Goal: Task Accomplishment & Management: Complete application form

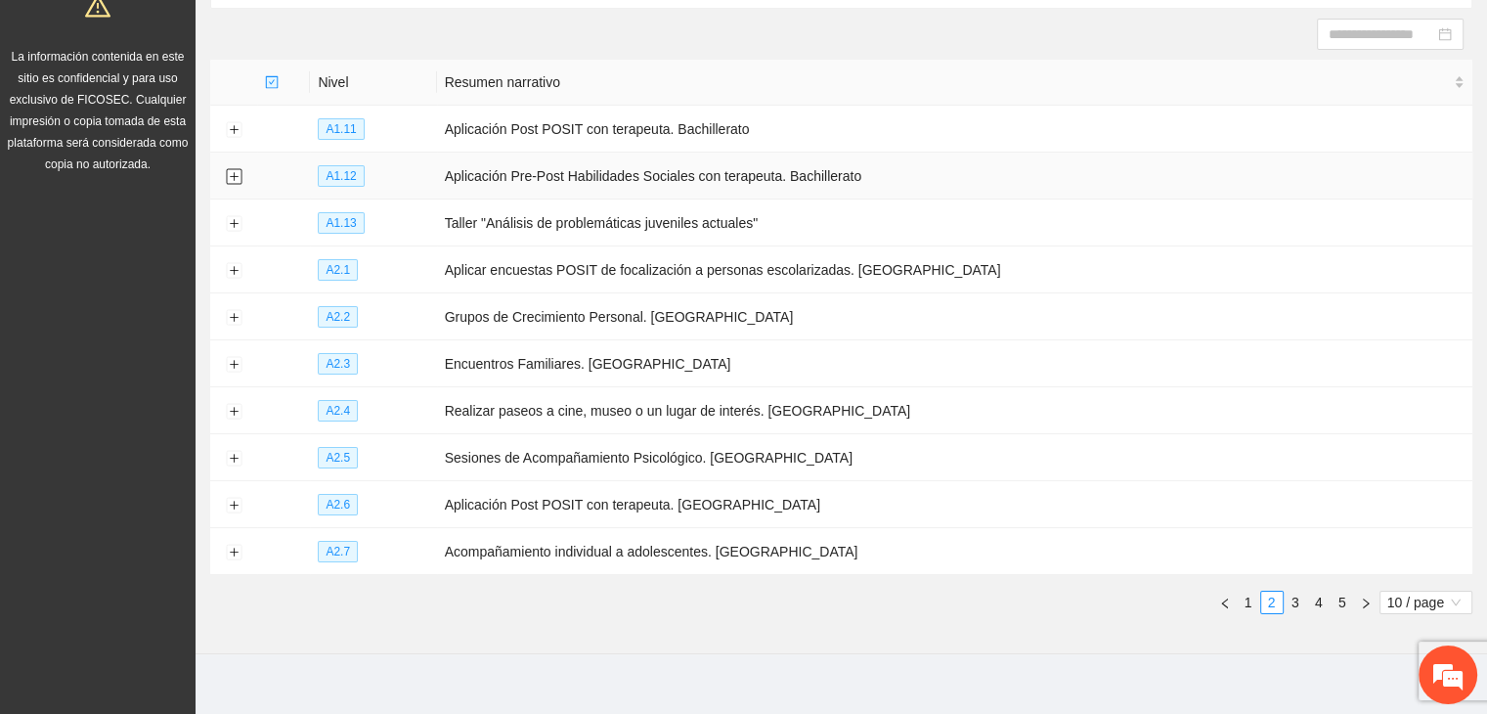
scroll to position [212, 0]
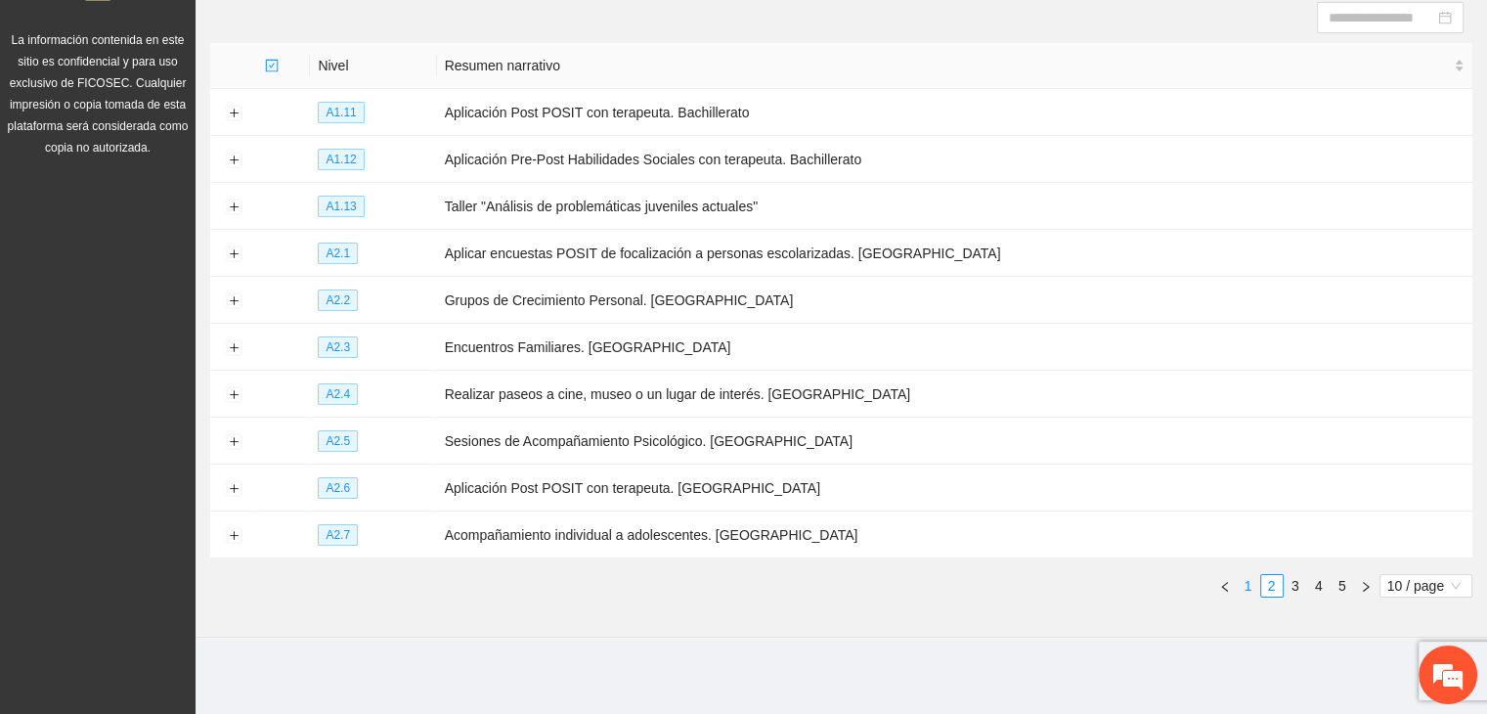
click at [1243, 582] on link "1" at bounding box center [1249, 586] width 22 height 22
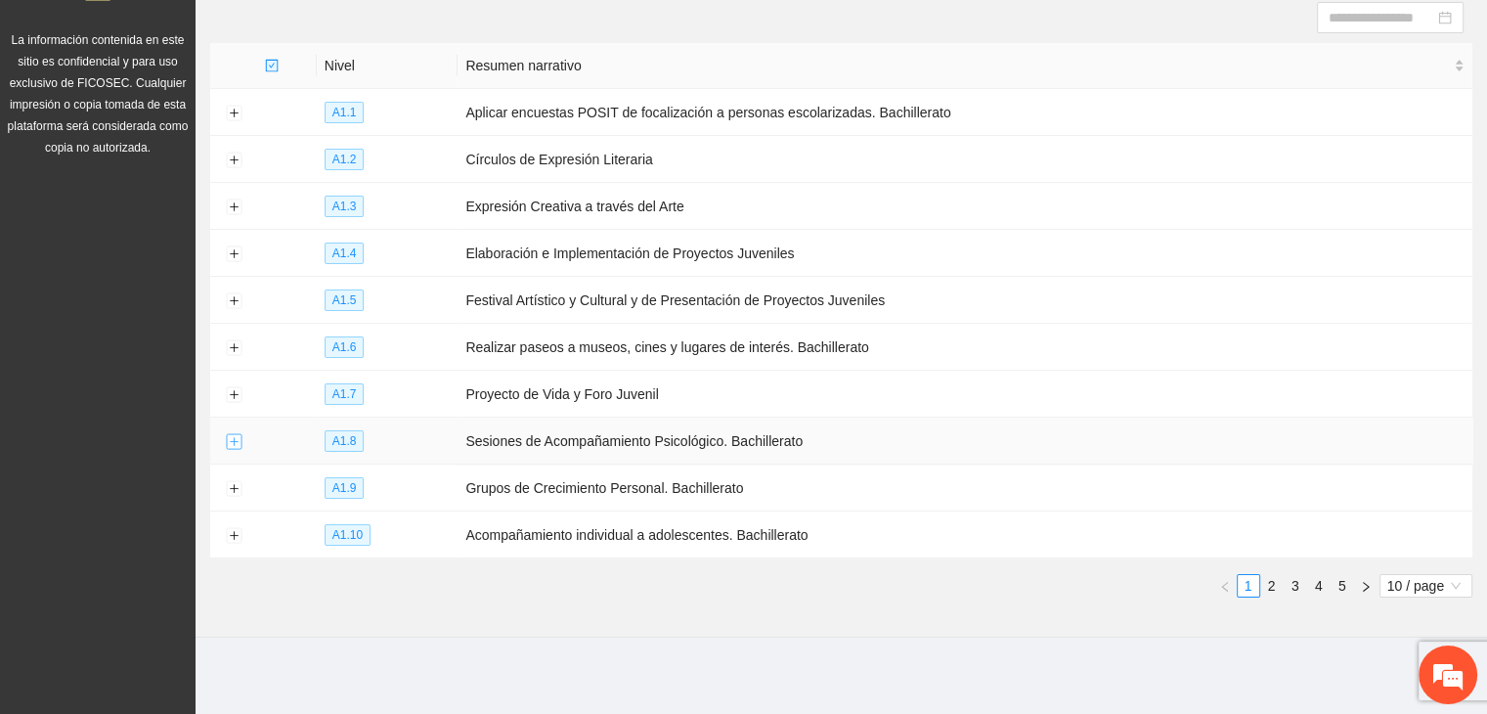
click at [230, 443] on button "Expand row" at bounding box center [234, 442] width 16 height 16
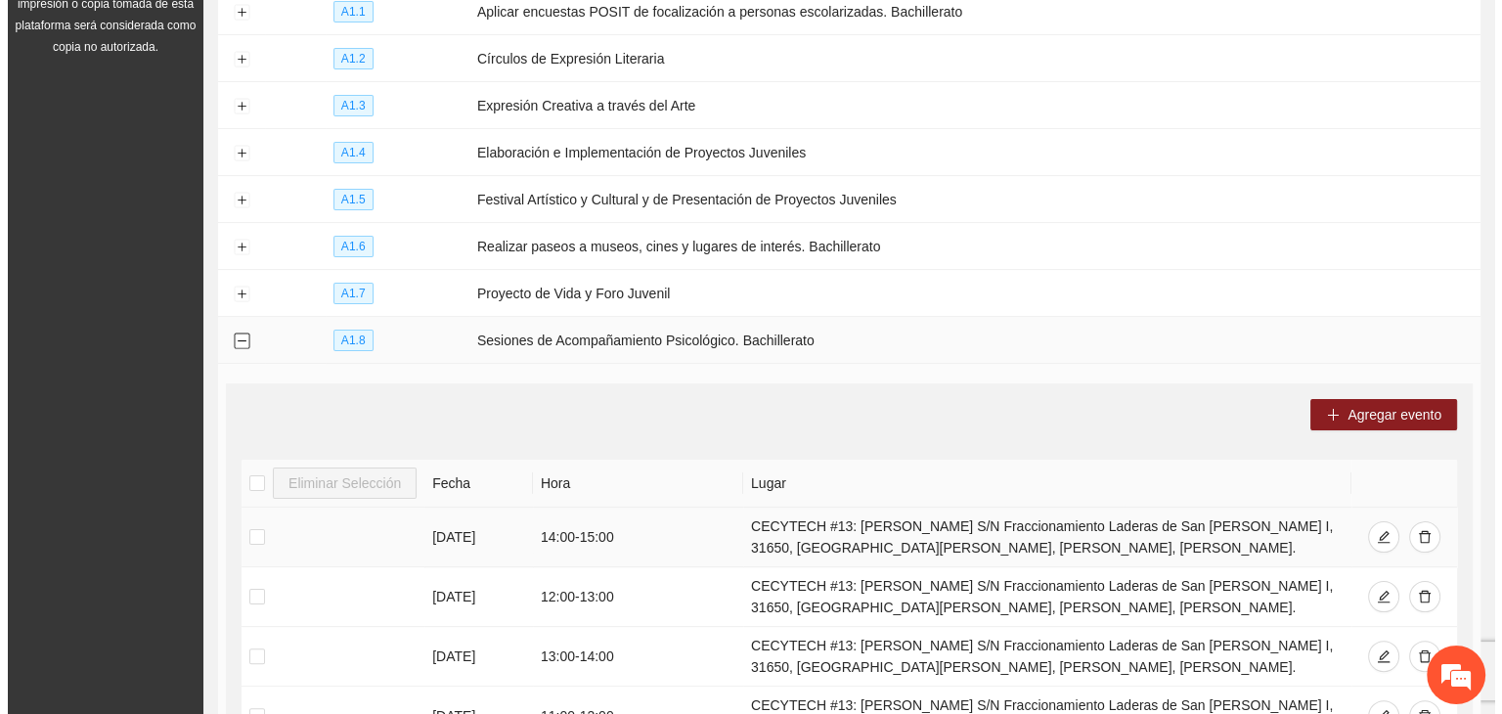
scroll to position [408, 0]
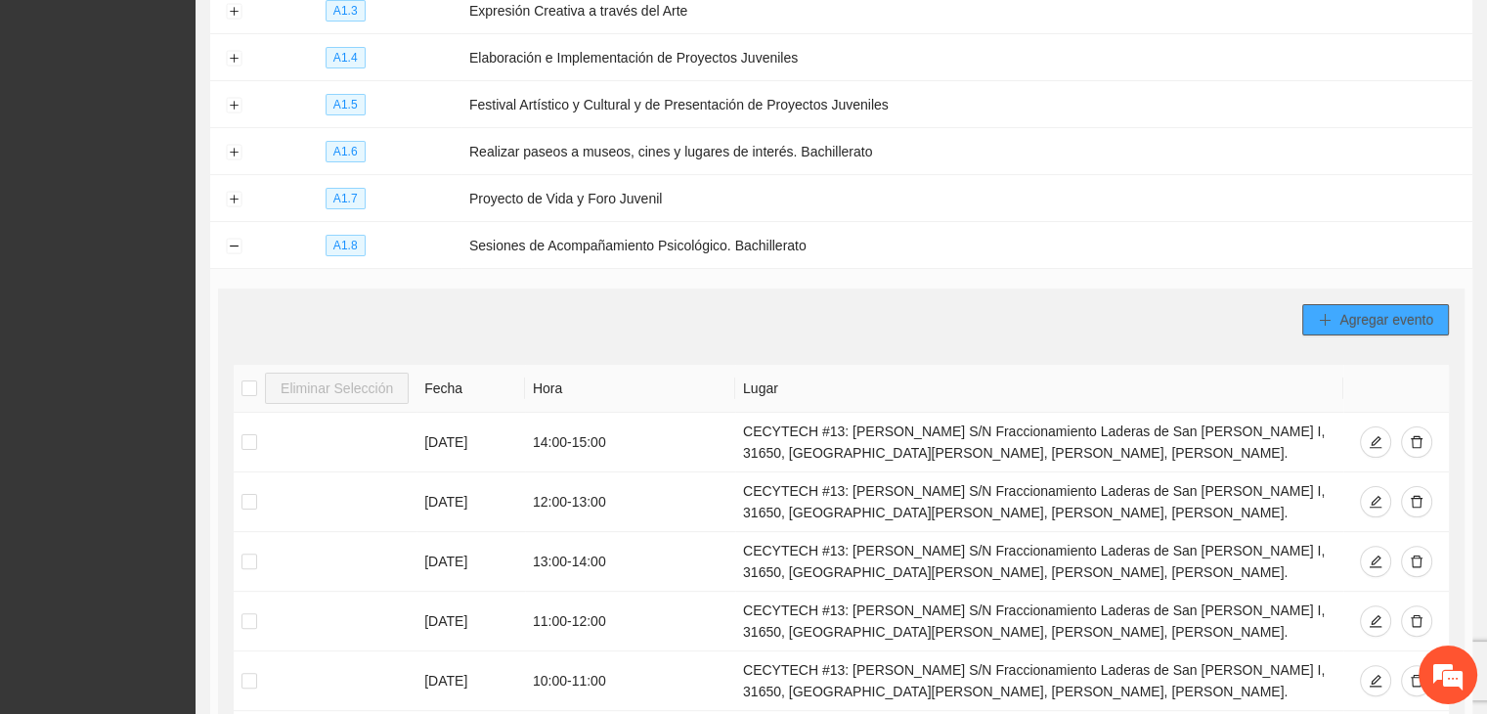
click at [1374, 322] on span "Agregar evento" at bounding box center [1386, 320] width 94 height 22
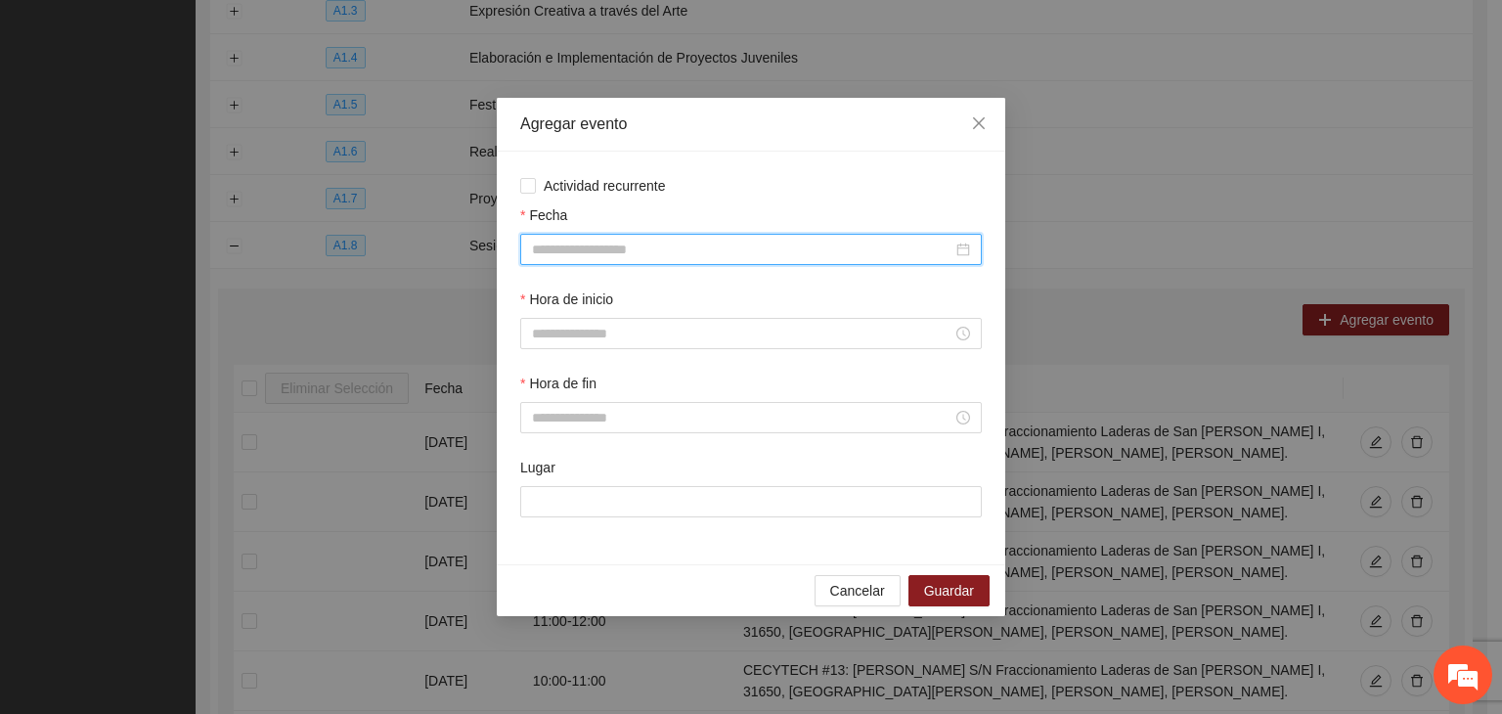
click at [583, 246] on input "Fecha" at bounding box center [742, 250] width 420 height 22
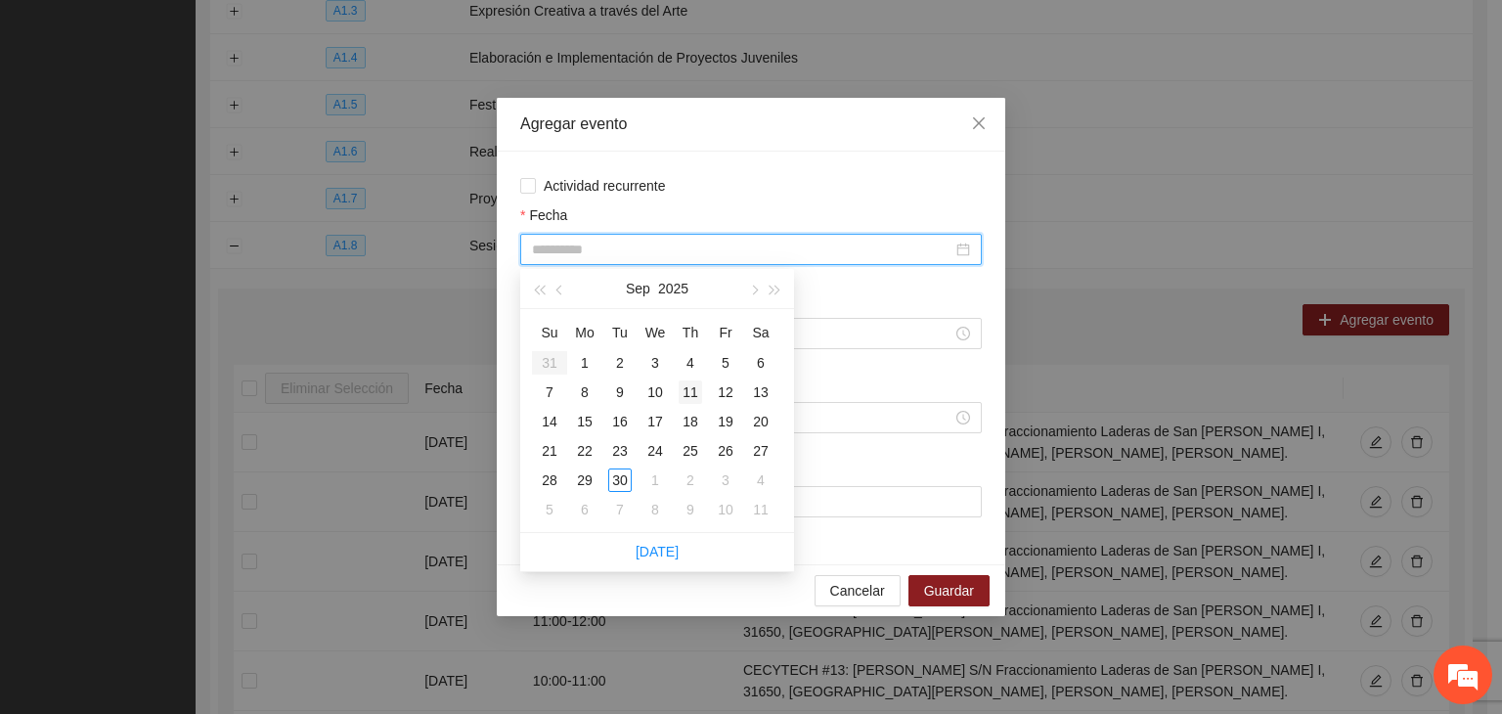
type input "**********"
click at [686, 390] on div "11" at bounding box center [689, 391] width 23 height 23
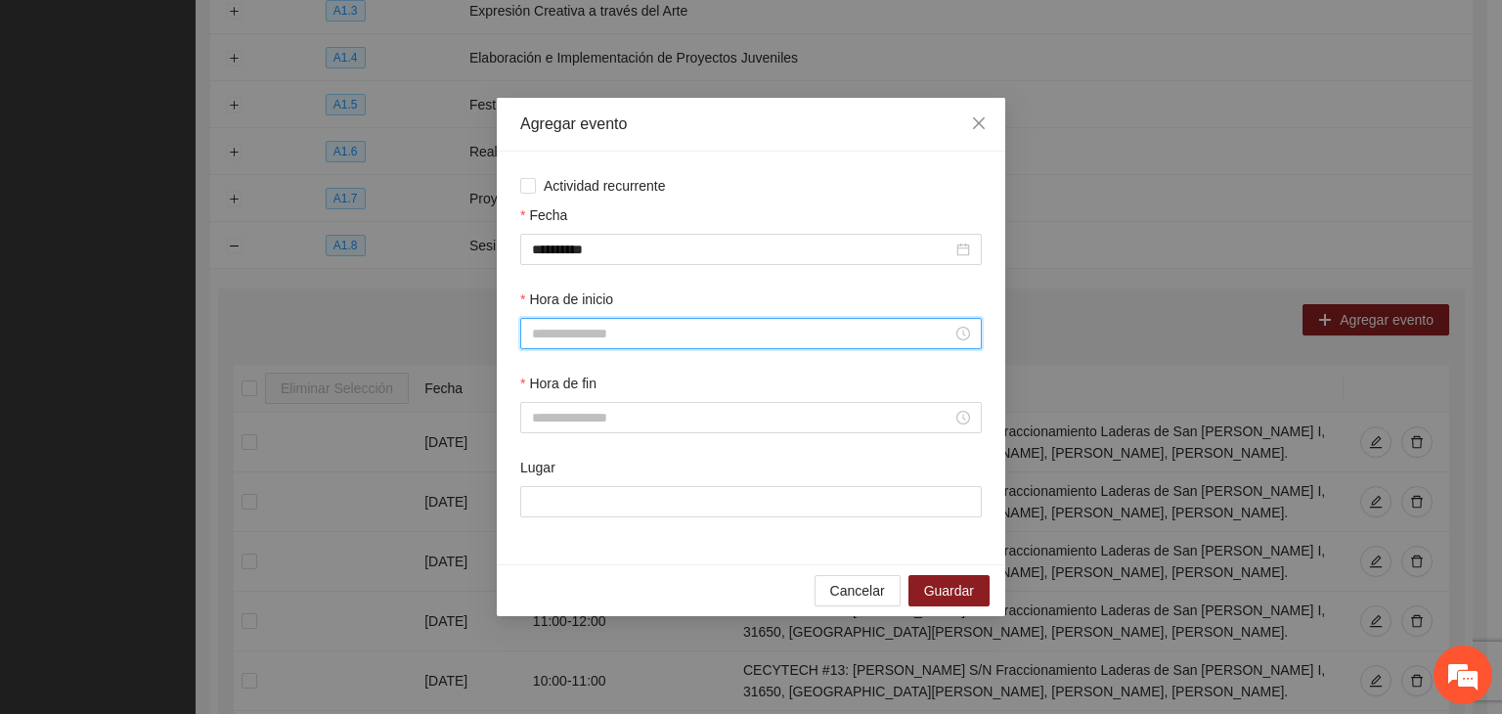
click at [546, 339] on input "Hora de inicio" at bounding box center [742, 334] width 420 height 22
click at [551, 456] on div "14" at bounding box center [547, 461] width 55 height 27
type input "*****"
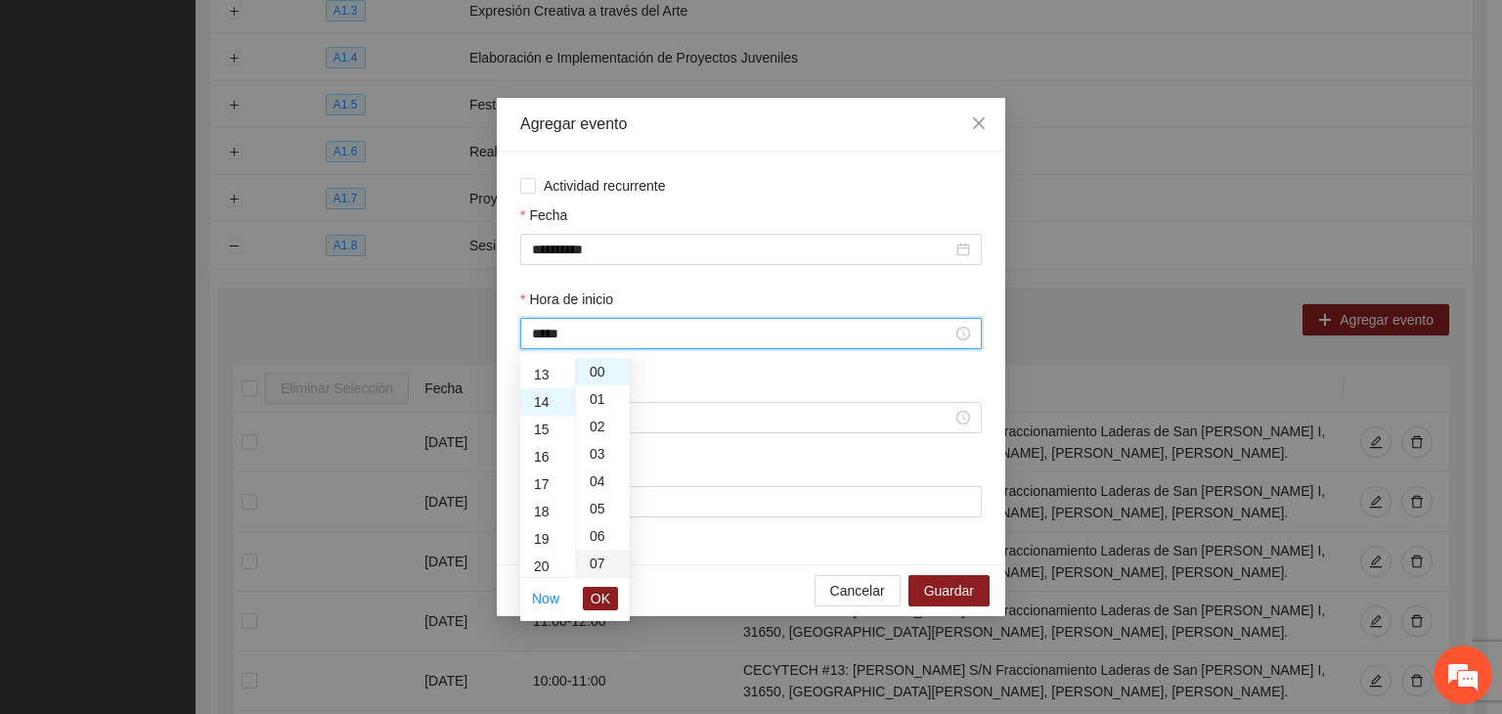
scroll to position [383, 0]
drag, startPoint x: 600, startPoint y: 599, endPoint x: 611, endPoint y: 554, distance: 46.2
click at [601, 599] on span "OK" at bounding box center [600, 599] width 20 height 22
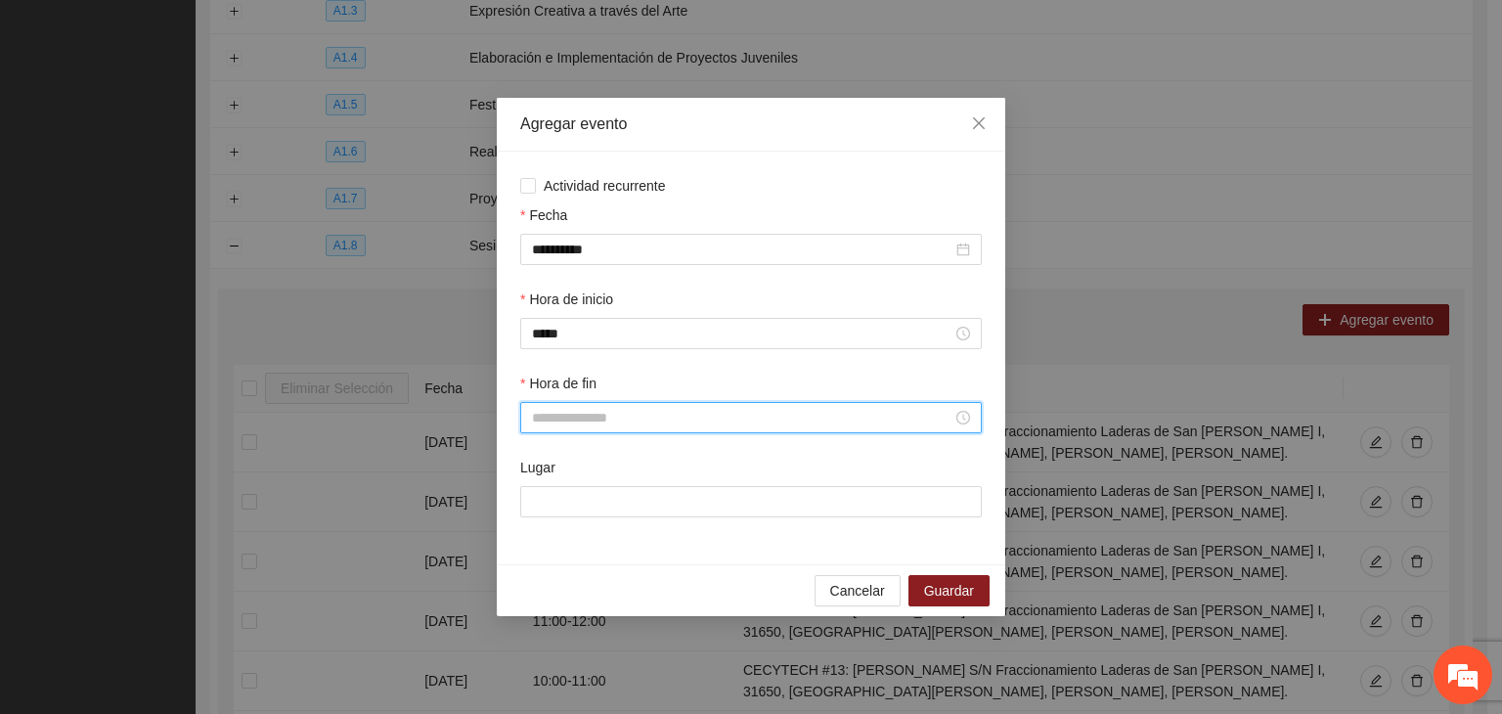
click at [610, 416] on input "Hora de fin" at bounding box center [742, 418] width 420 height 22
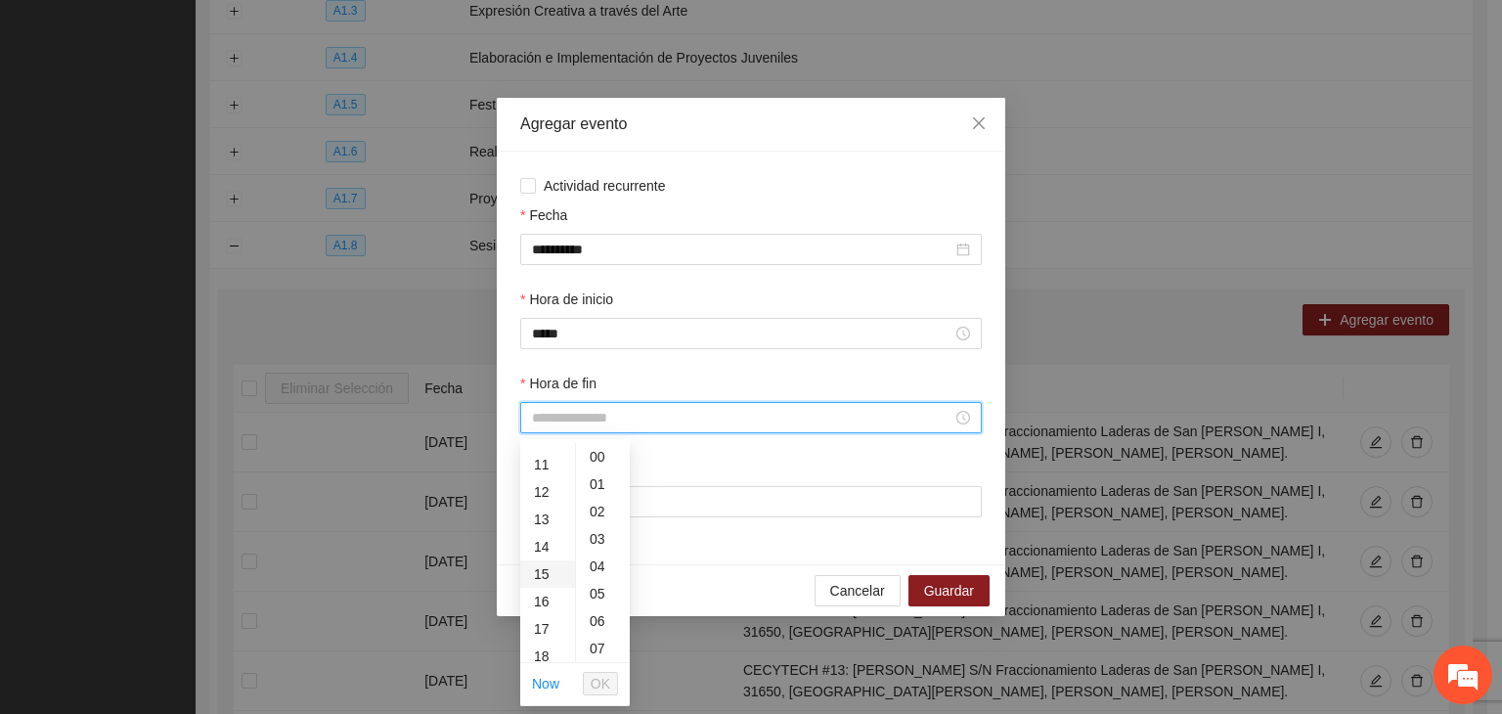
click at [540, 568] on div "15" at bounding box center [547, 573] width 55 height 27
type input "*****"
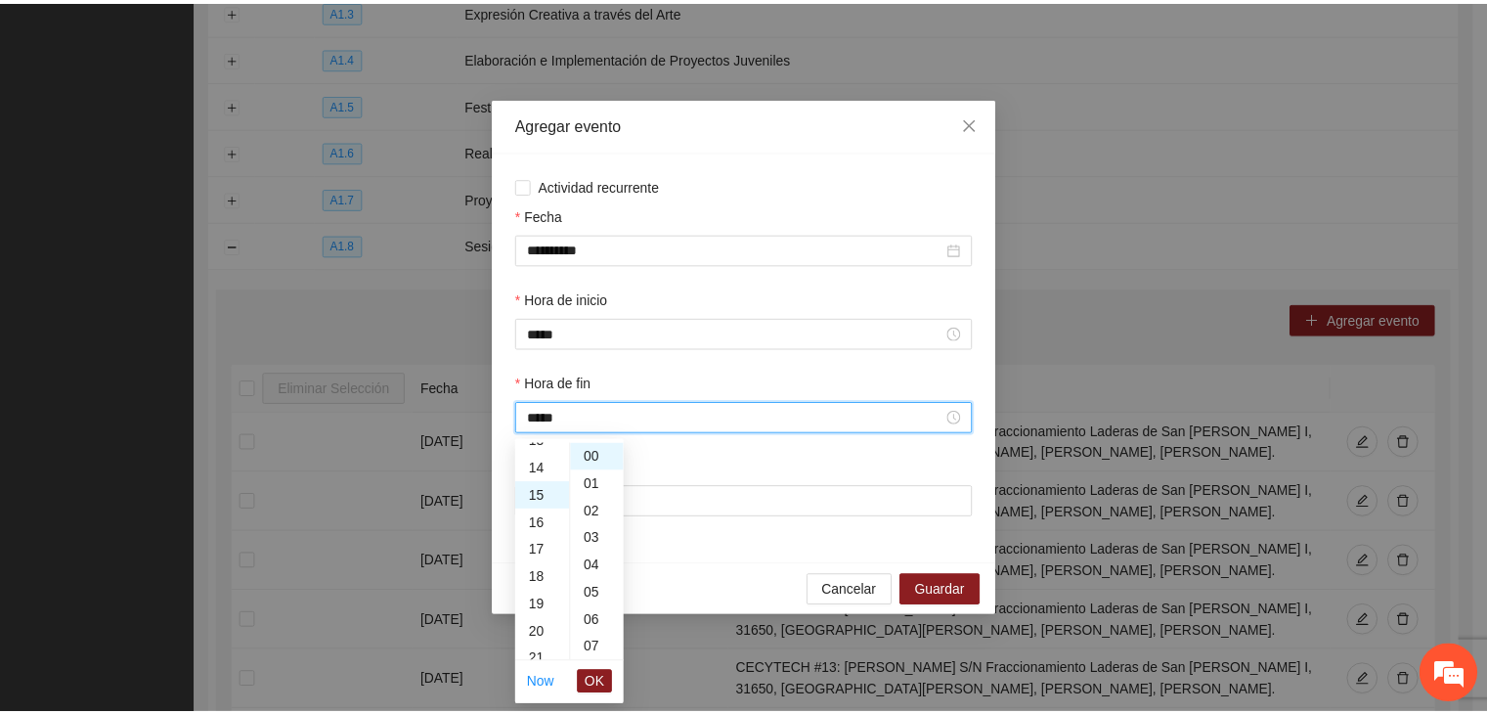
scroll to position [411, 0]
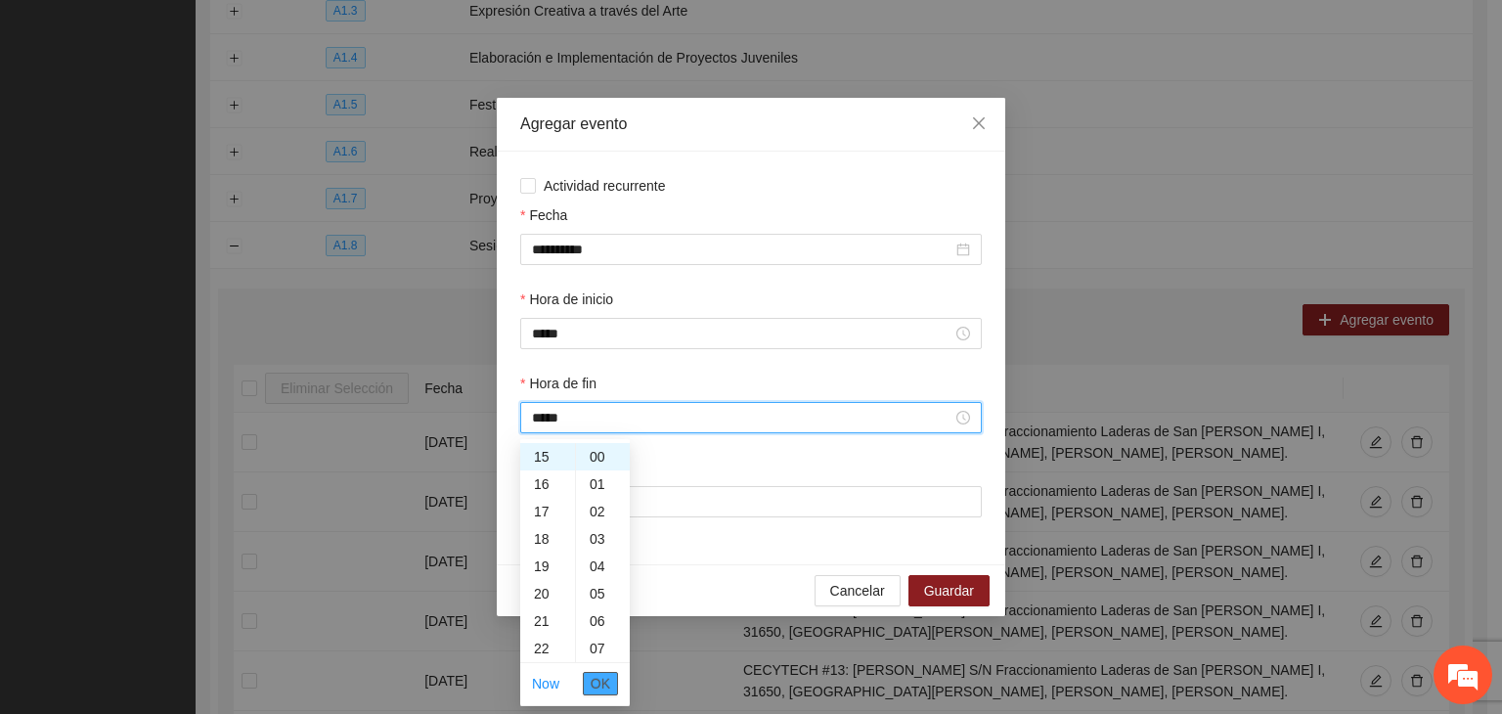
click at [595, 685] on span "OK" at bounding box center [600, 684] width 20 height 22
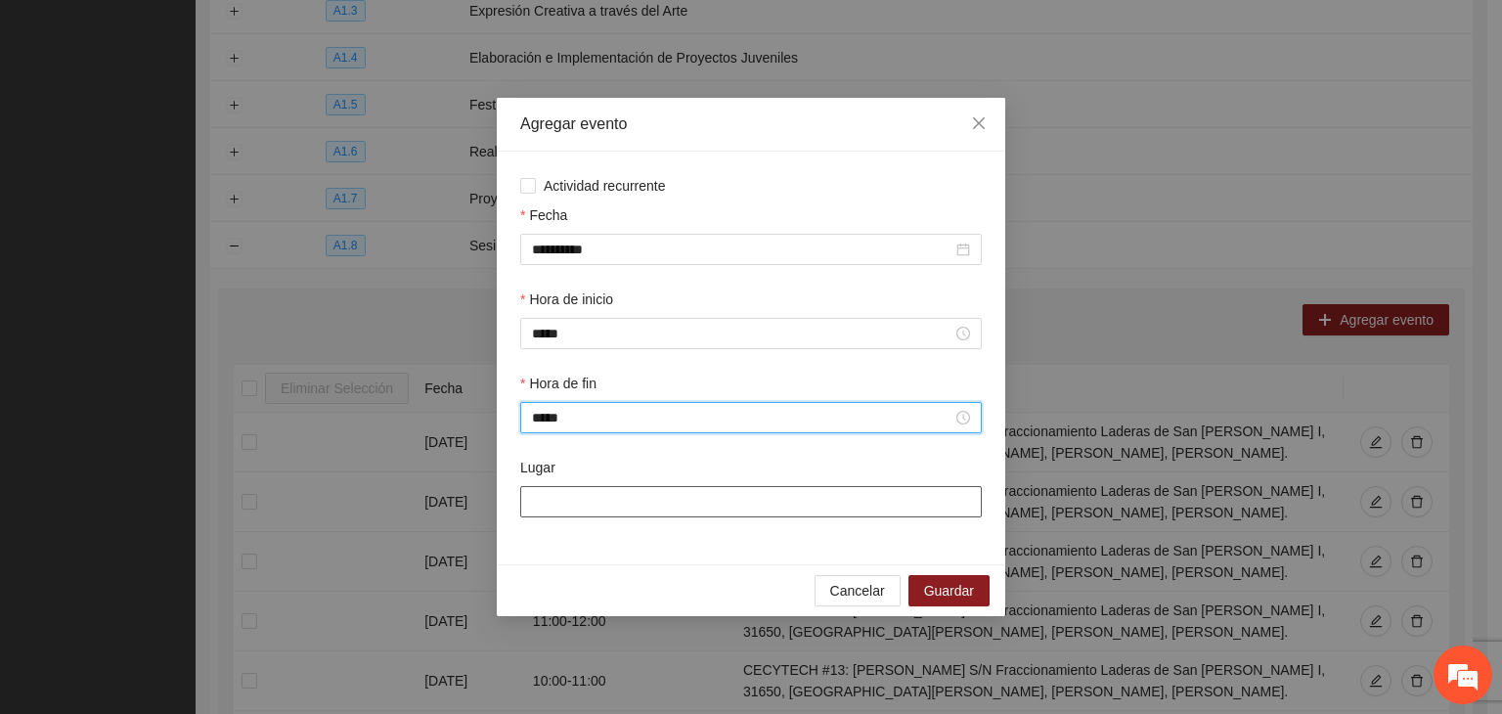
click at [572, 505] on input "Lugar" at bounding box center [750, 501] width 461 height 31
type input "**********"
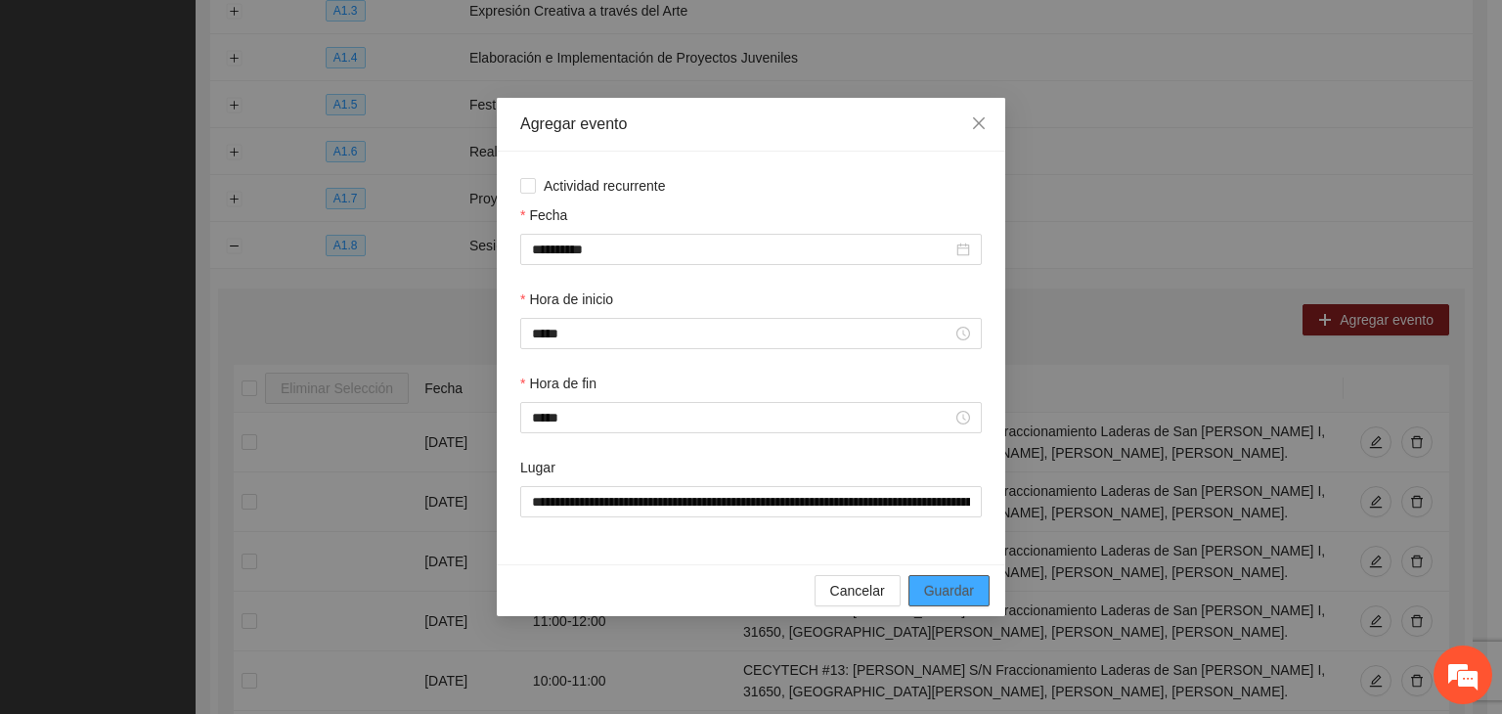
click at [938, 591] on span "Guardar" at bounding box center [949, 591] width 50 height 22
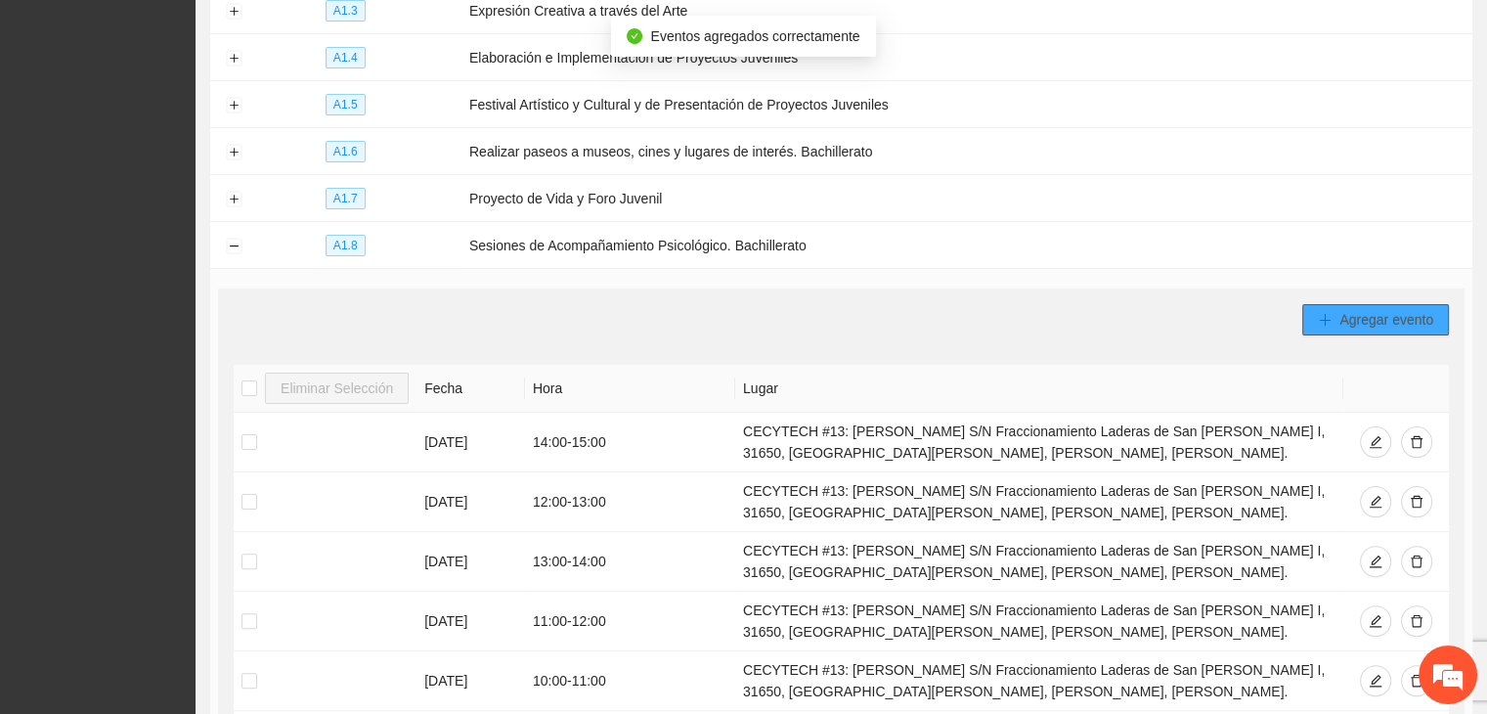
click at [1348, 322] on span "Agregar evento" at bounding box center [1386, 320] width 94 height 22
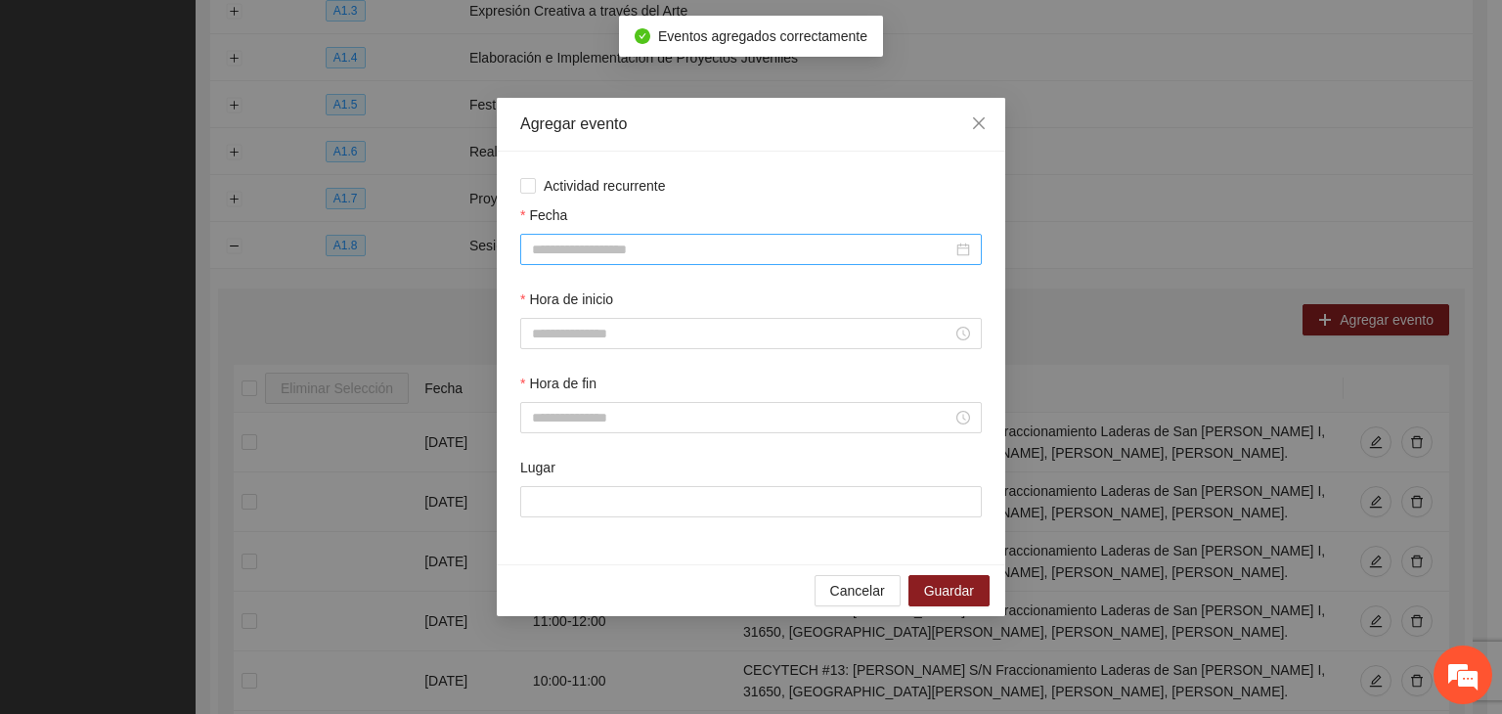
click at [615, 245] on input "Fecha" at bounding box center [742, 250] width 420 height 22
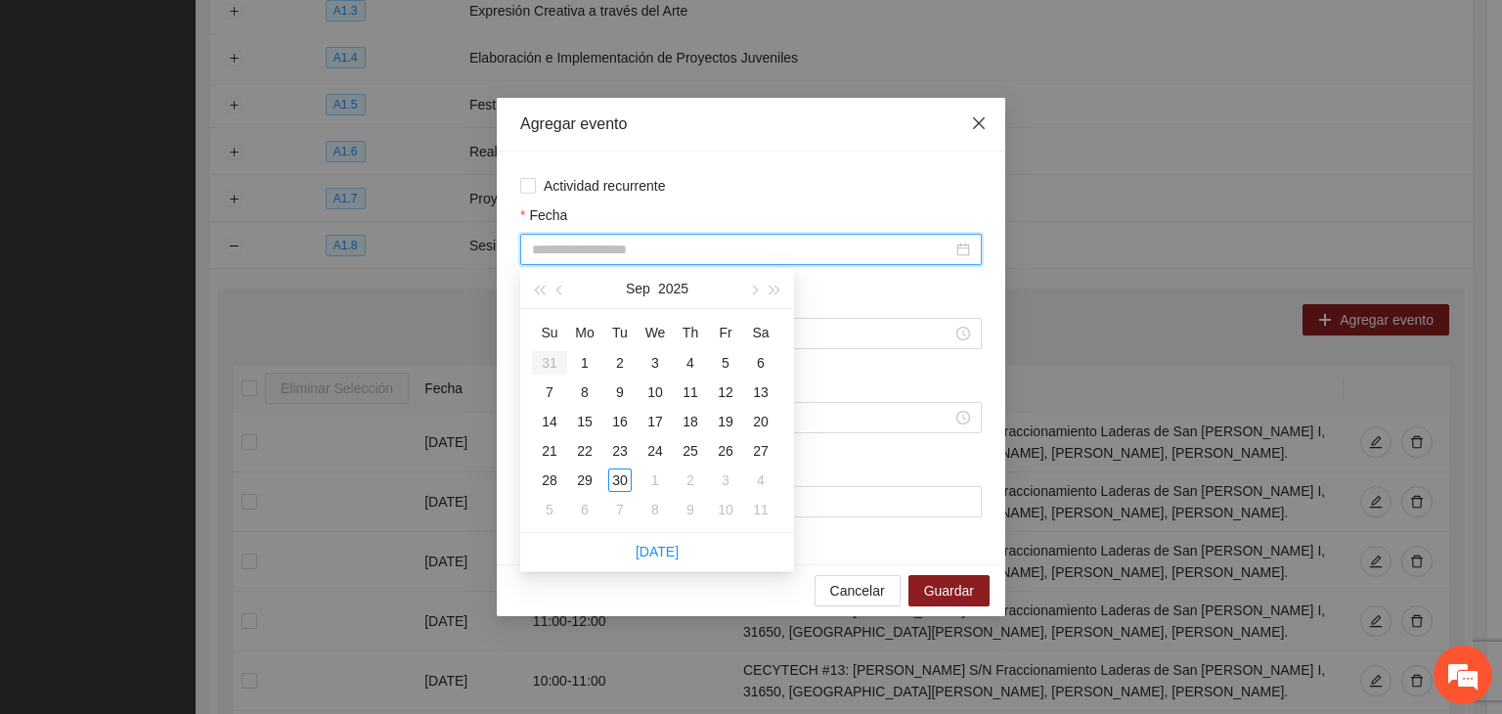
click at [986, 126] on span "Close" at bounding box center [978, 124] width 53 height 53
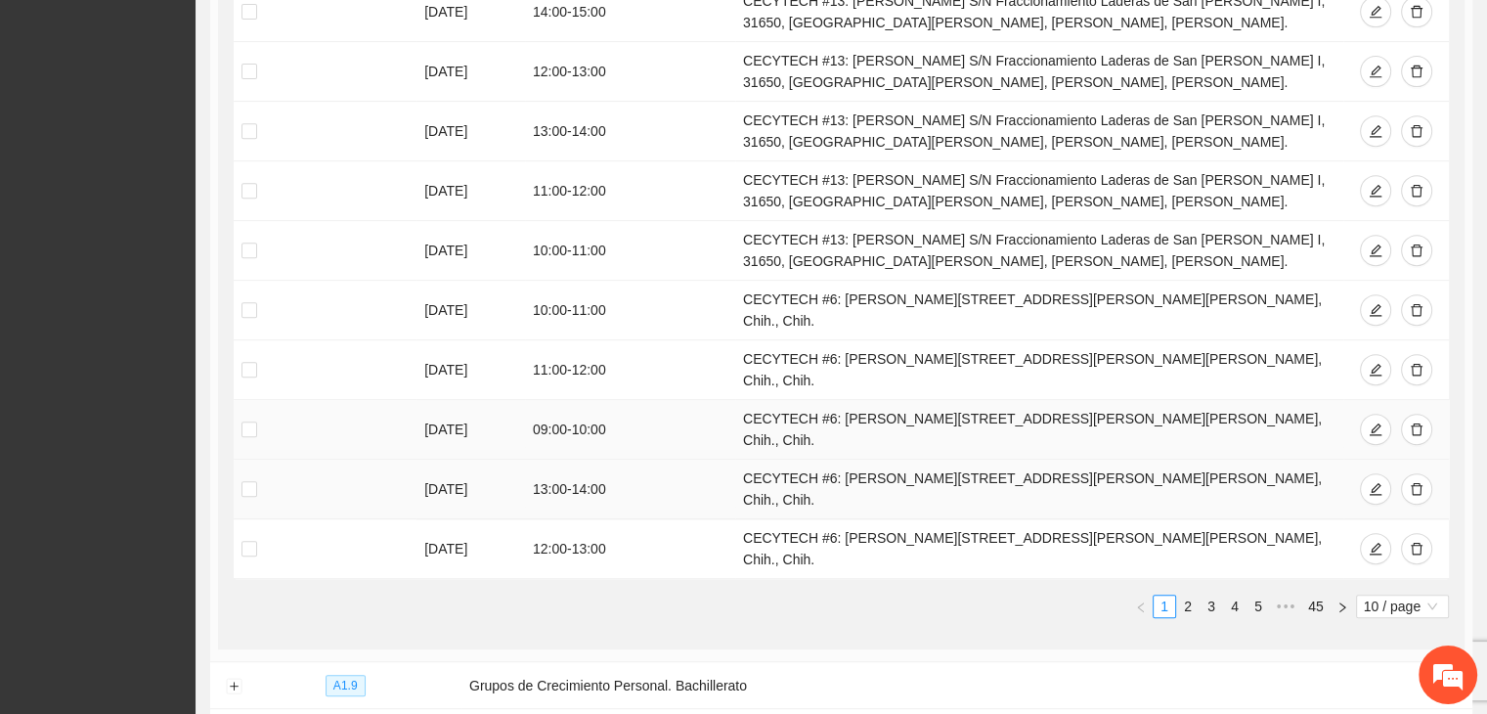
scroll to position [1033, 0]
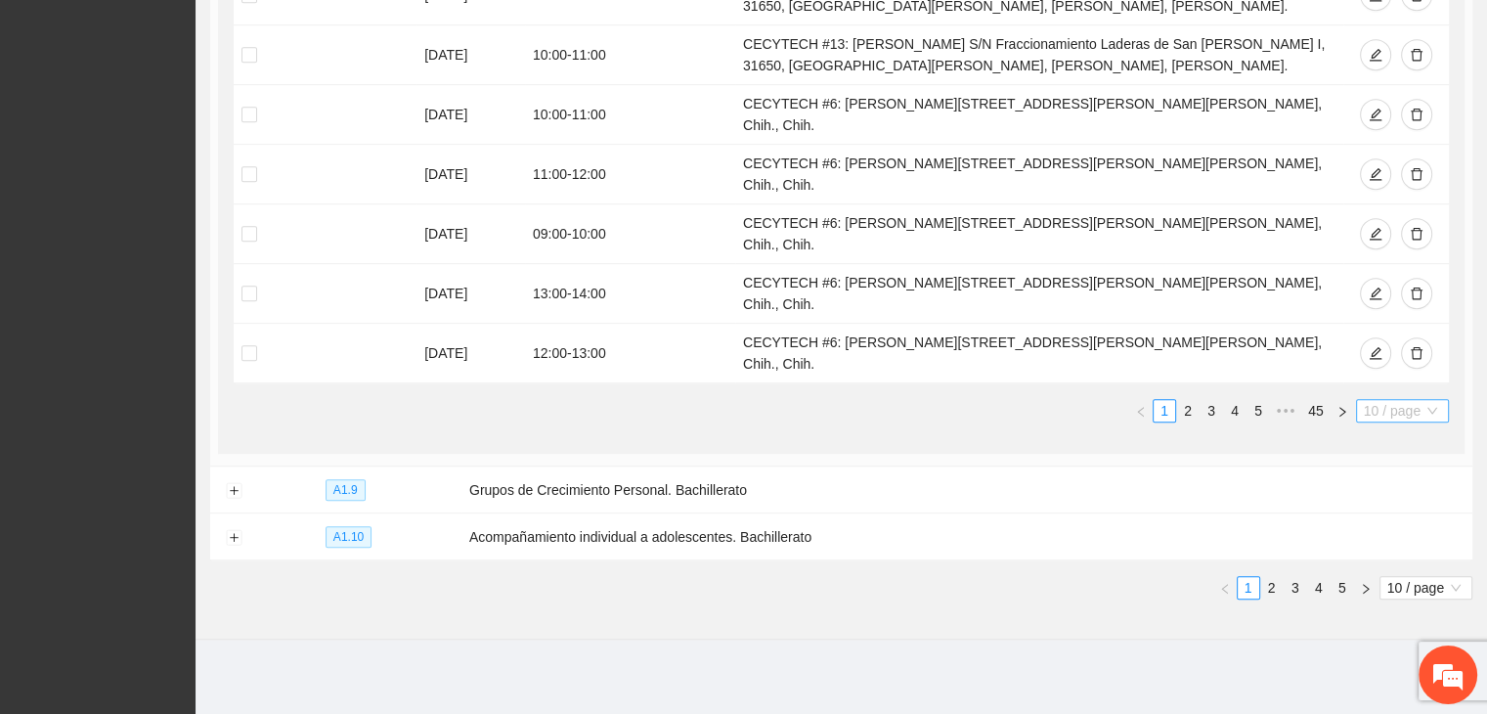
click at [1387, 407] on span "10 / page" at bounding box center [1402, 411] width 77 height 22
click at [1383, 536] on div "100 / page" at bounding box center [1403, 540] width 70 height 22
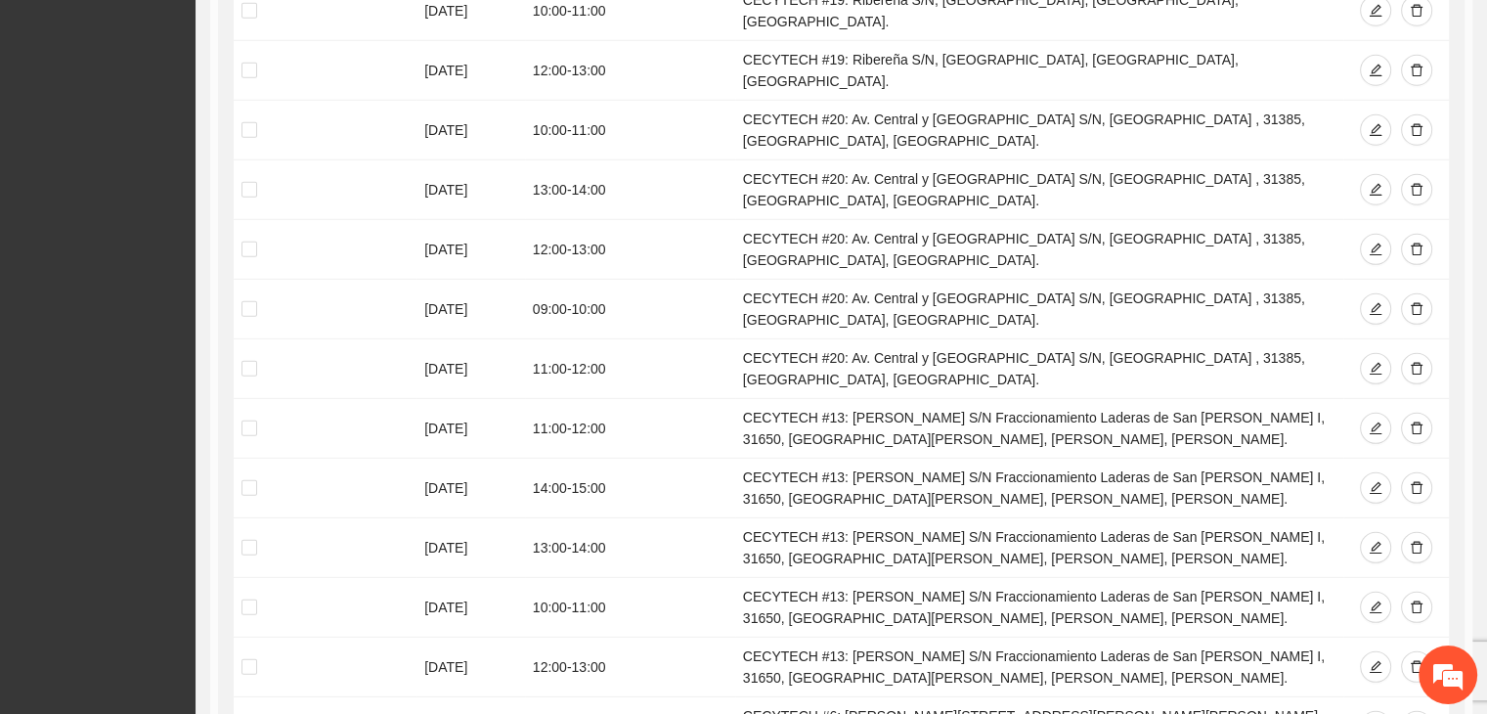
scroll to position [5855, 0]
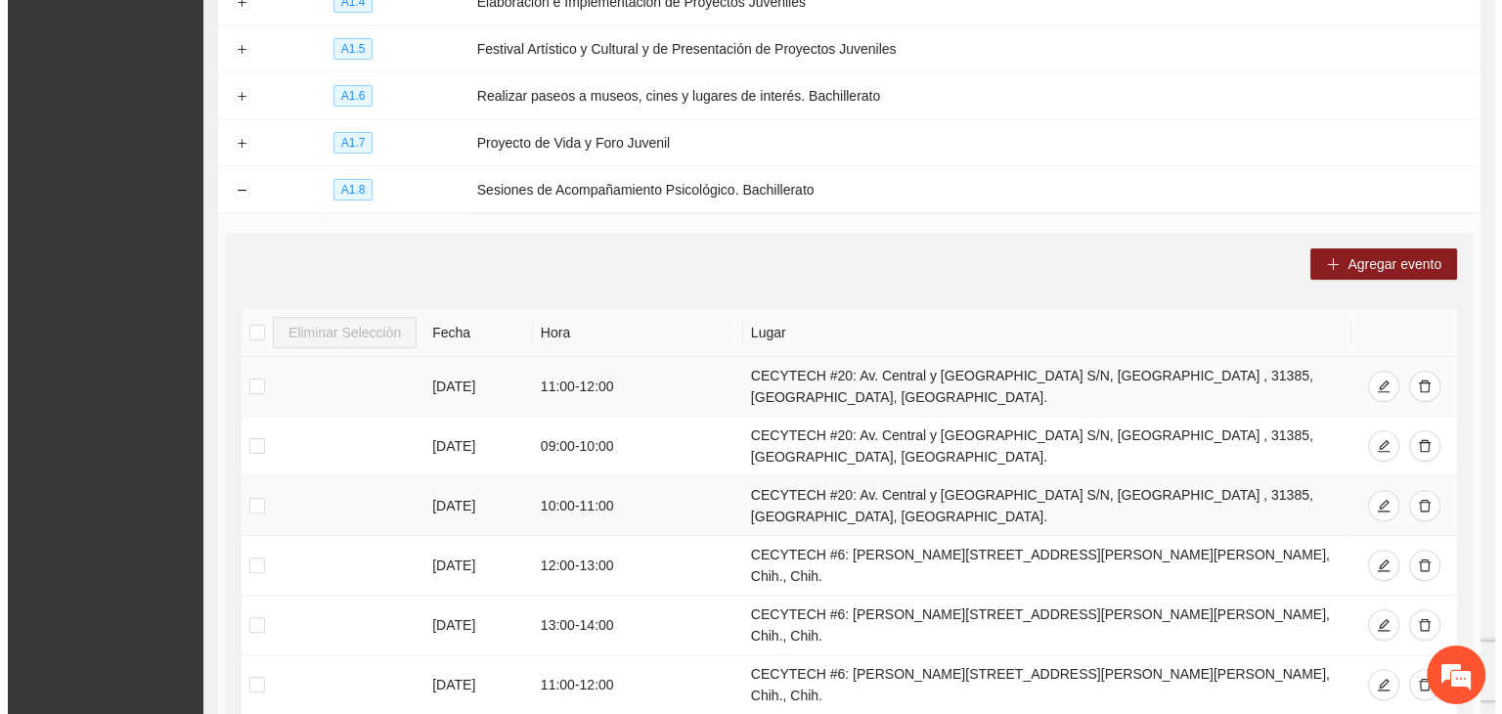
scroll to position [478, 0]
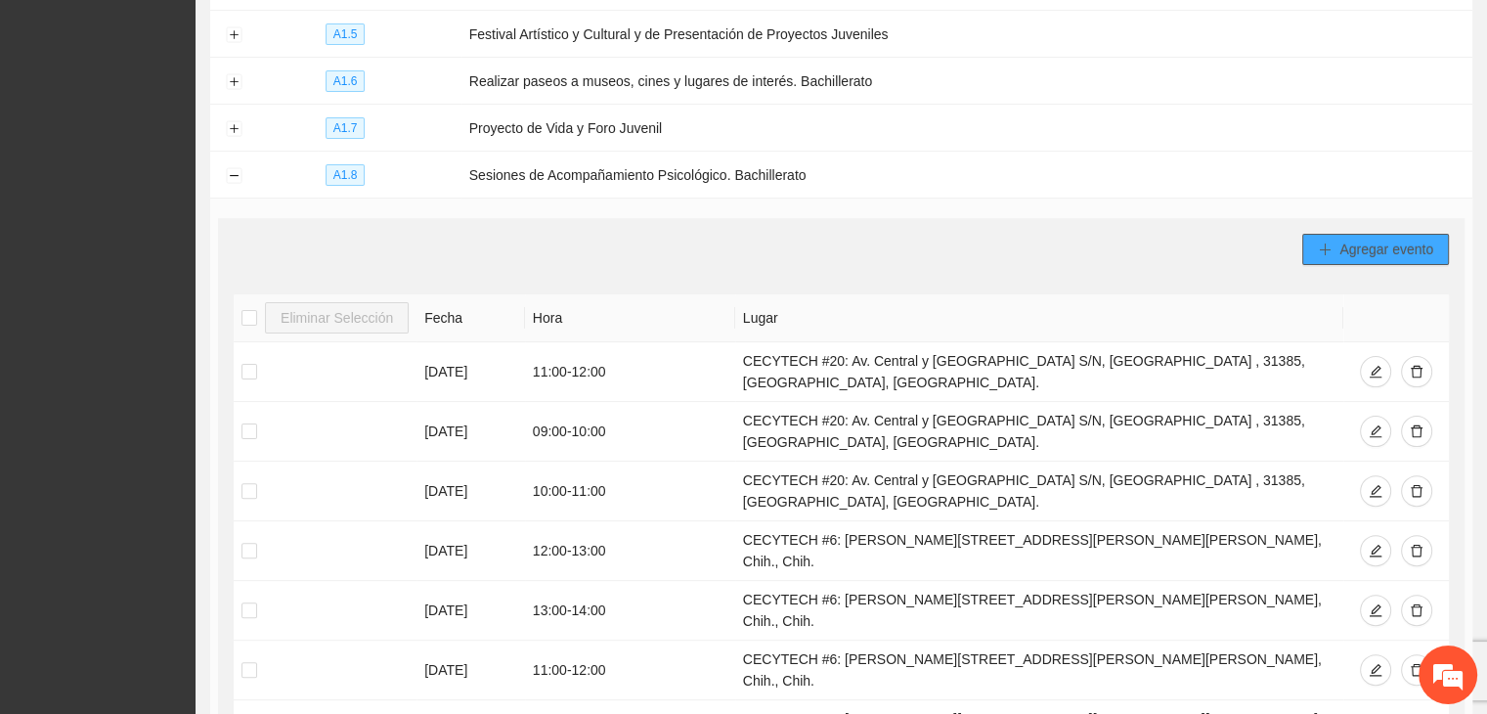
click at [1369, 244] on span "Agregar evento" at bounding box center [1386, 250] width 94 height 22
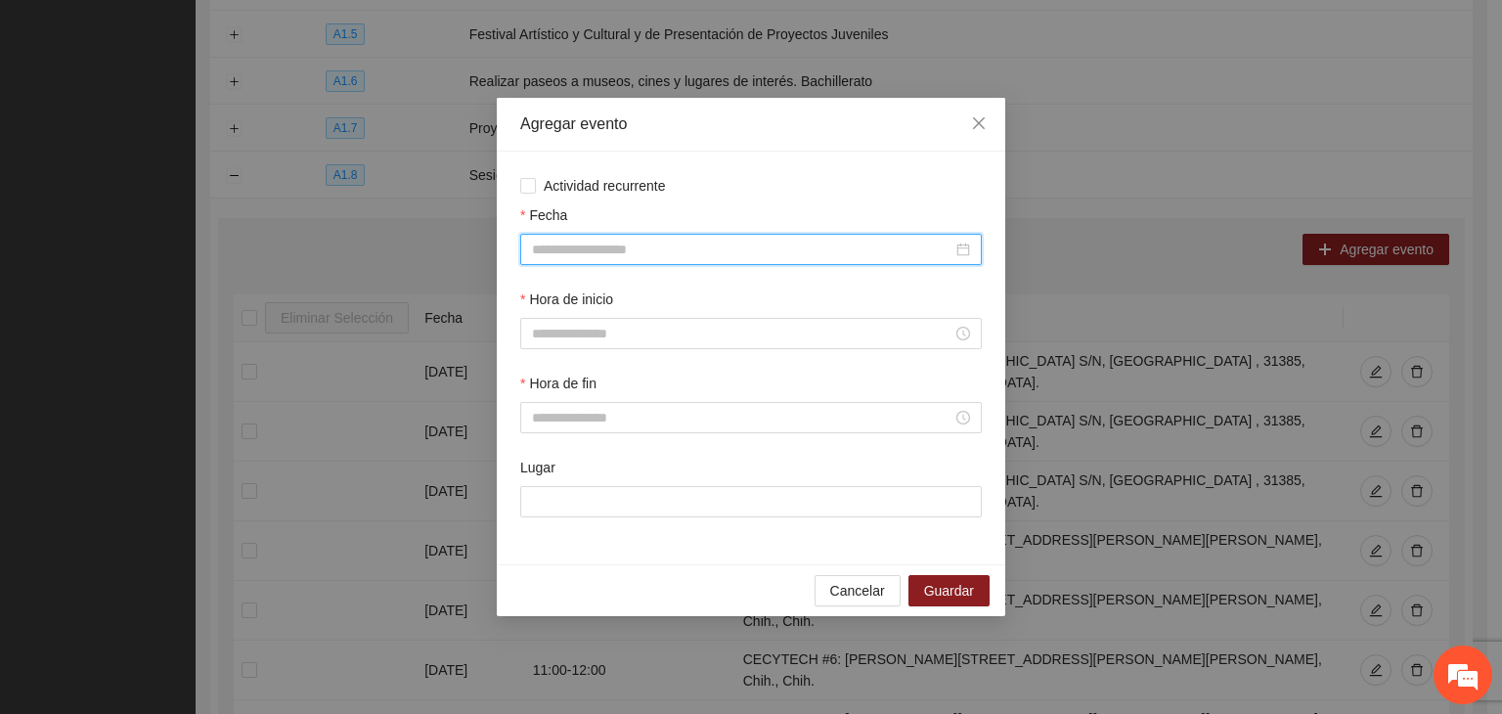
click at [693, 247] on input "Fecha" at bounding box center [742, 250] width 420 height 22
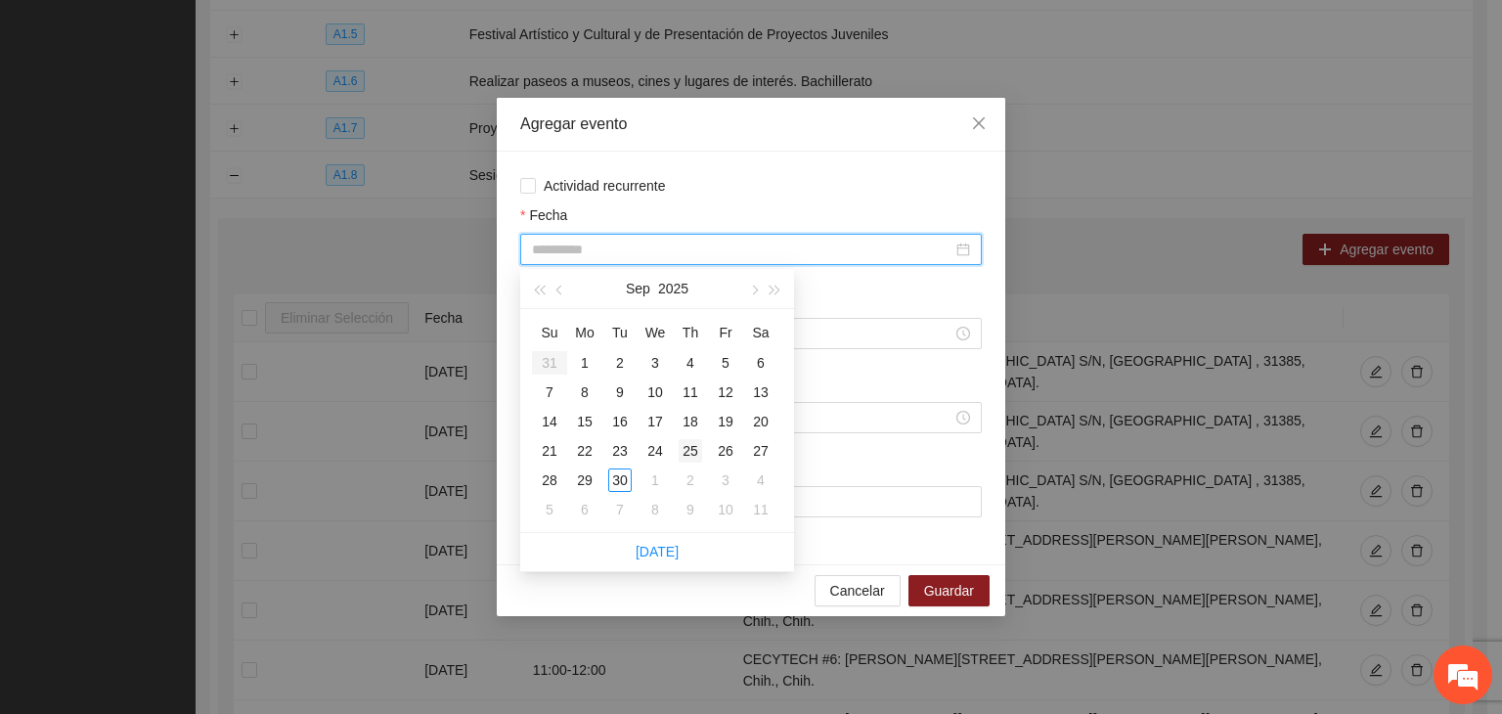
type input "**********"
click at [688, 449] on div "25" at bounding box center [689, 450] width 23 height 23
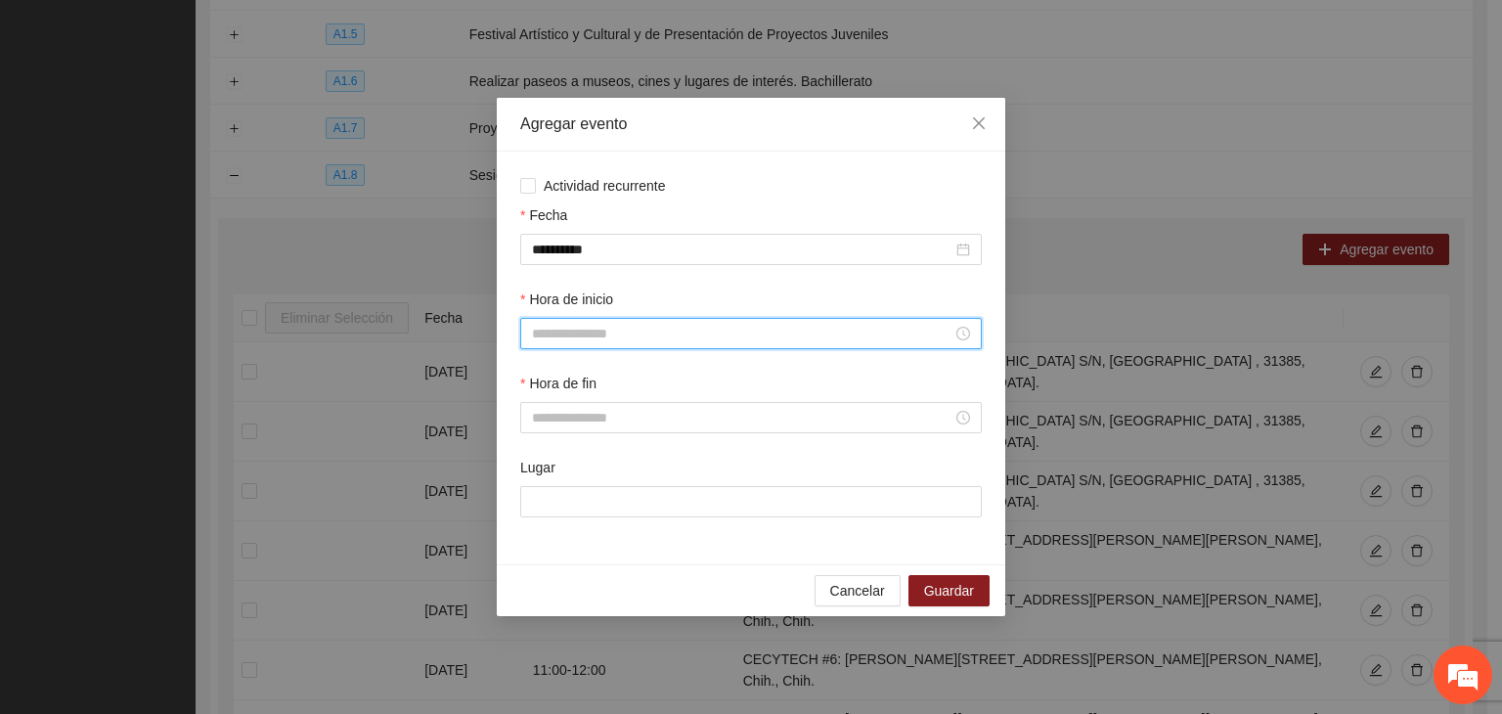
click at [561, 338] on input "Hora de inicio" at bounding box center [742, 334] width 420 height 22
click at [535, 561] on div "14" at bounding box center [547, 558] width 55 height 27
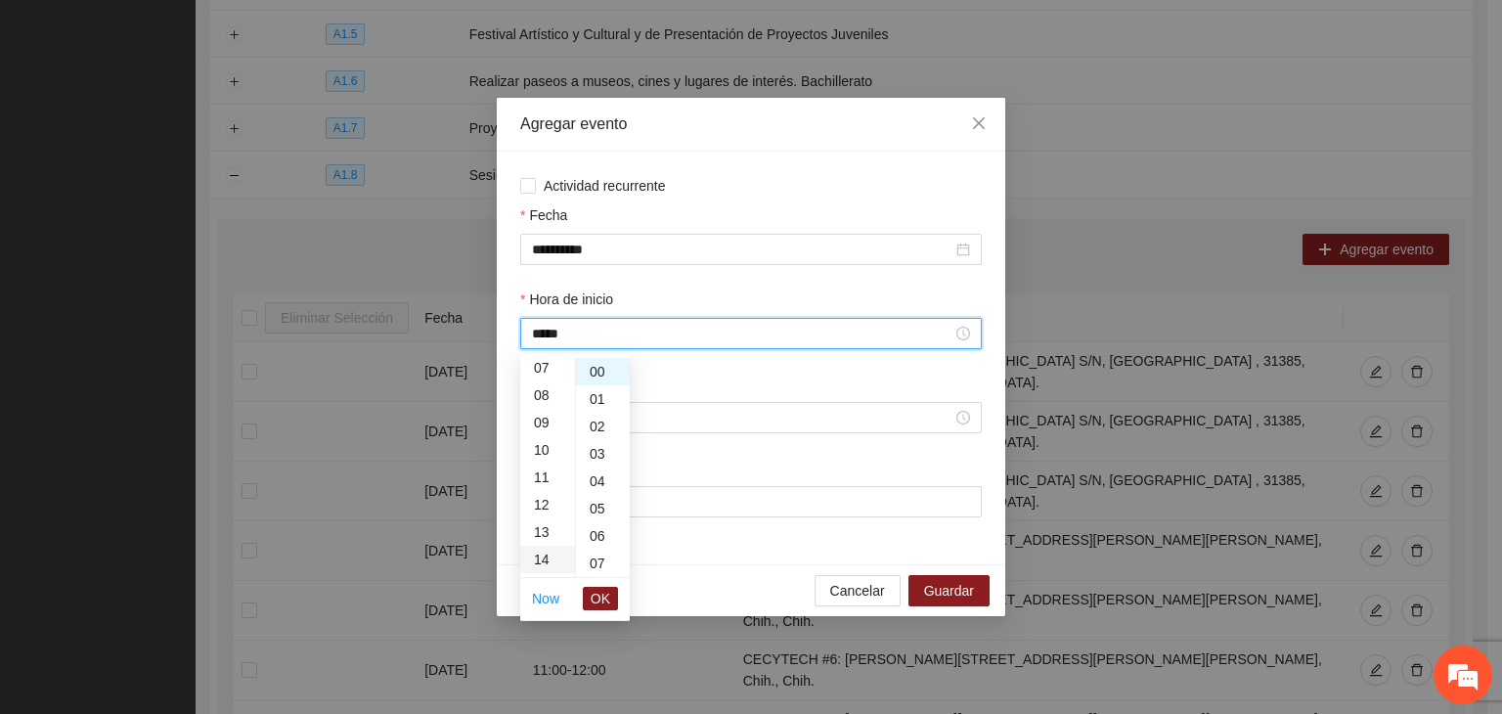
type input "*****"
click at [603, 599] on span "OK" at bounding box center [600, 599] width 20 height 22
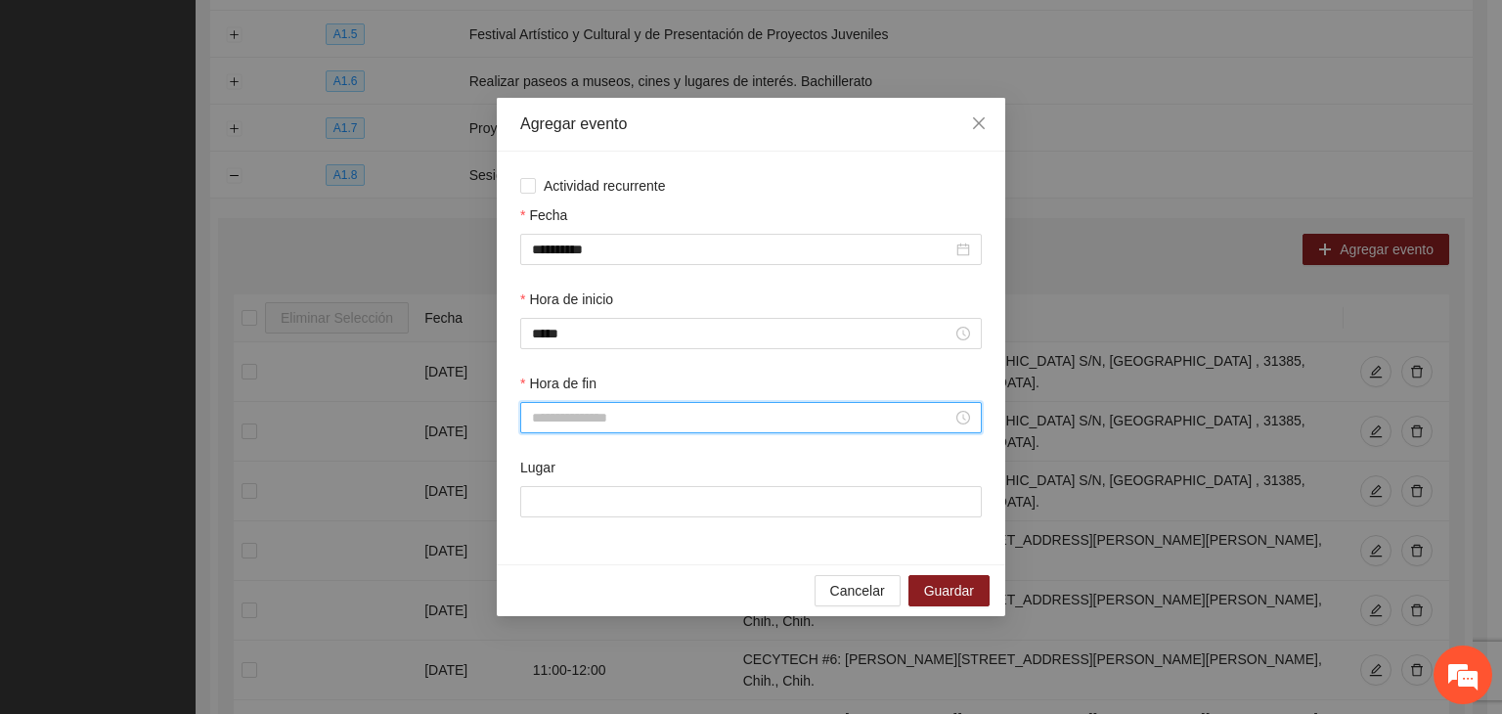
click at [581, 420] on input "Hora de fin" at bounding box center [742, 418] width 420 height 22
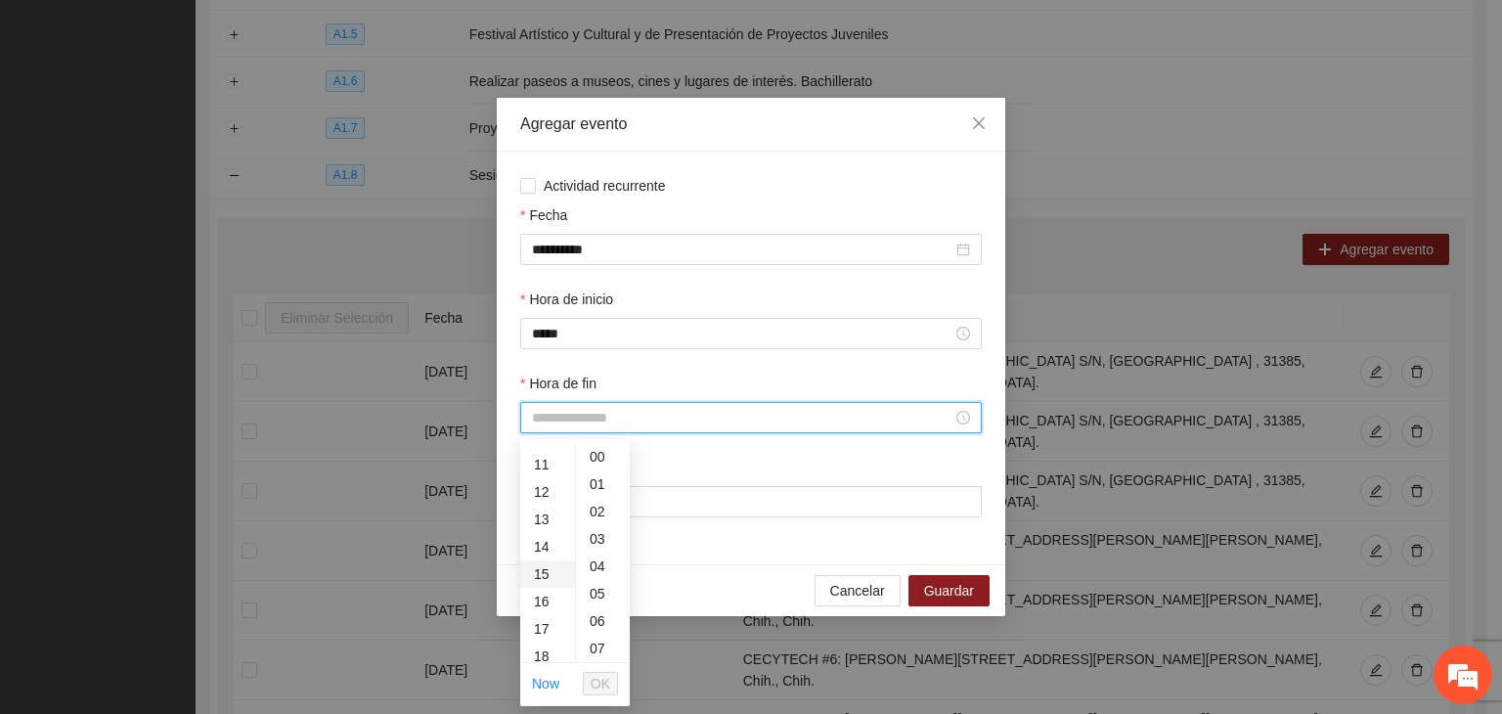
click at [540, 573] on div "15" at bounding box center [547, 573] width 55 height 27
type input "*****"
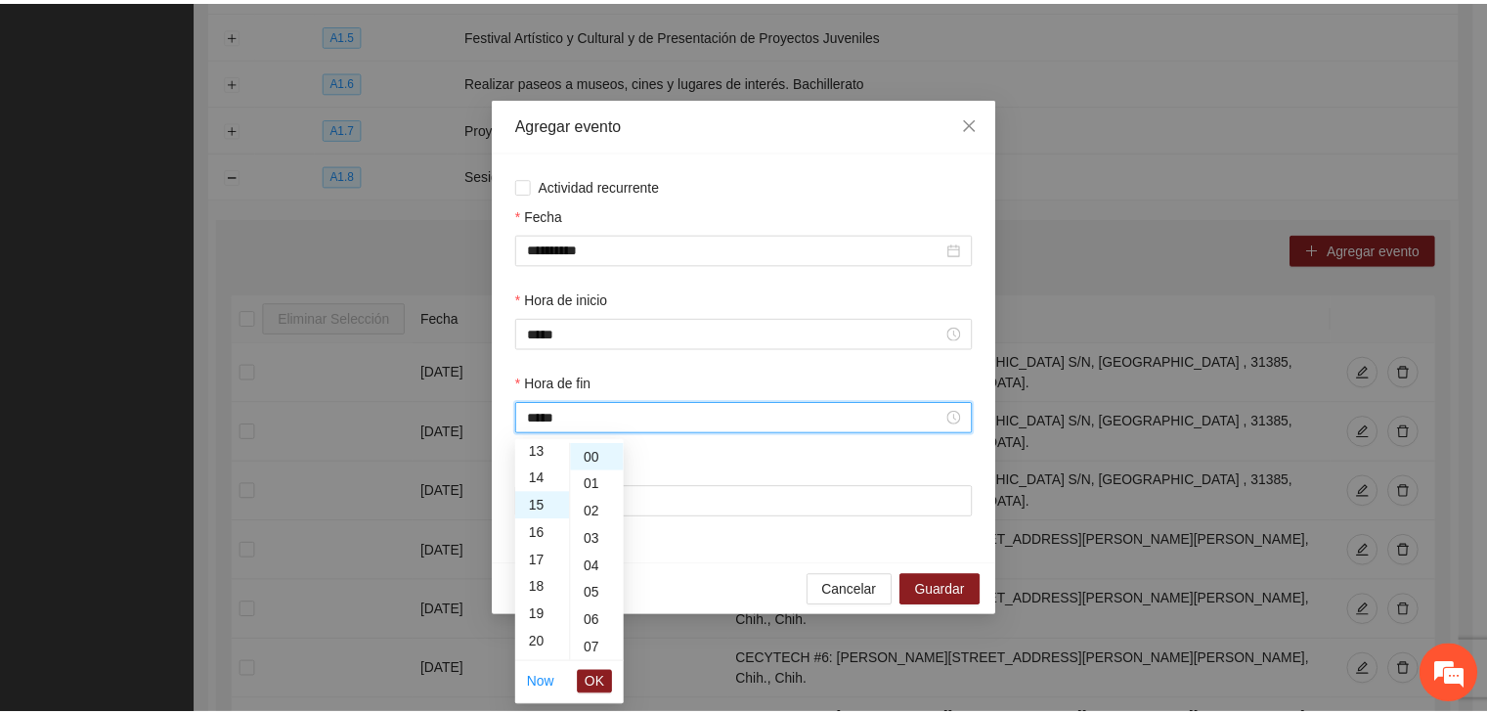
scroll to position [411, 0]
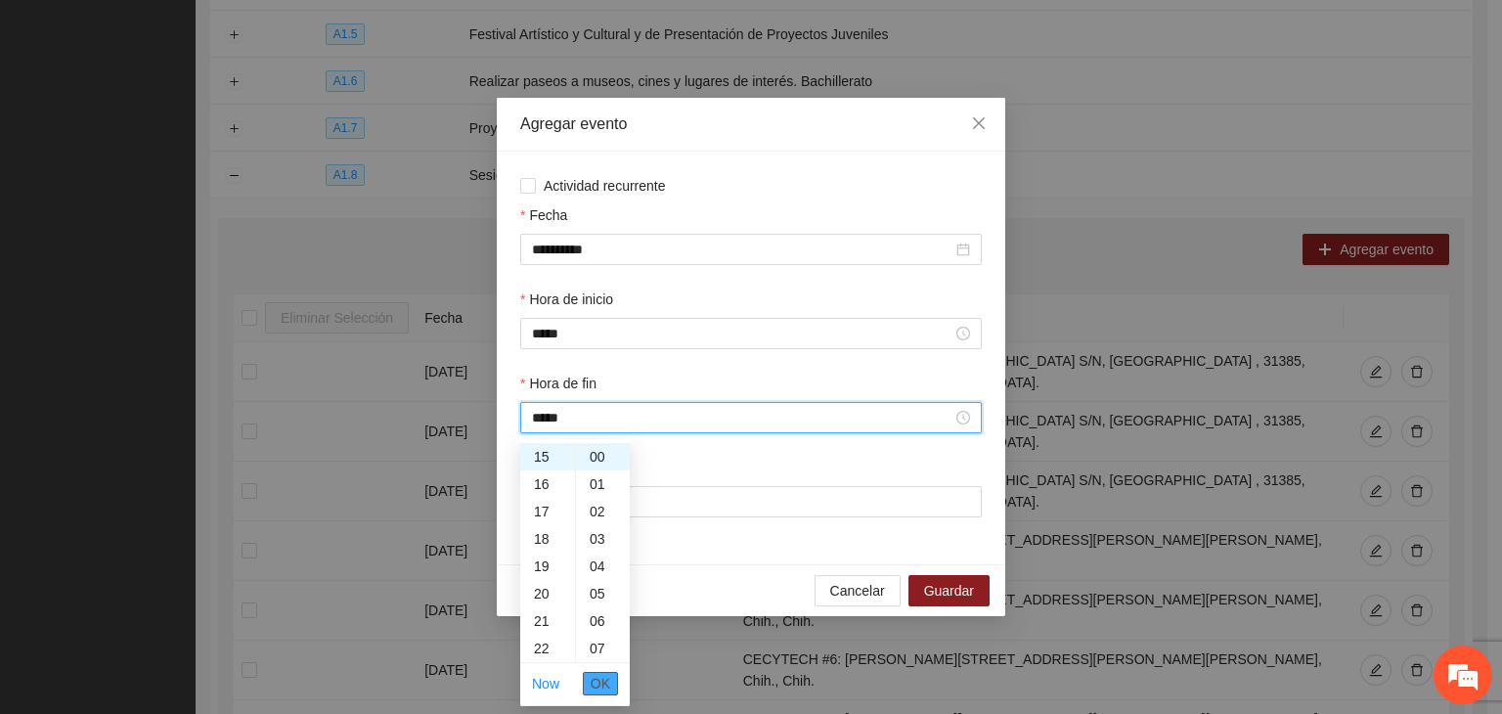
click at [598, 676] on span "OK" at bounding box center [600, 684] width 20 height 22
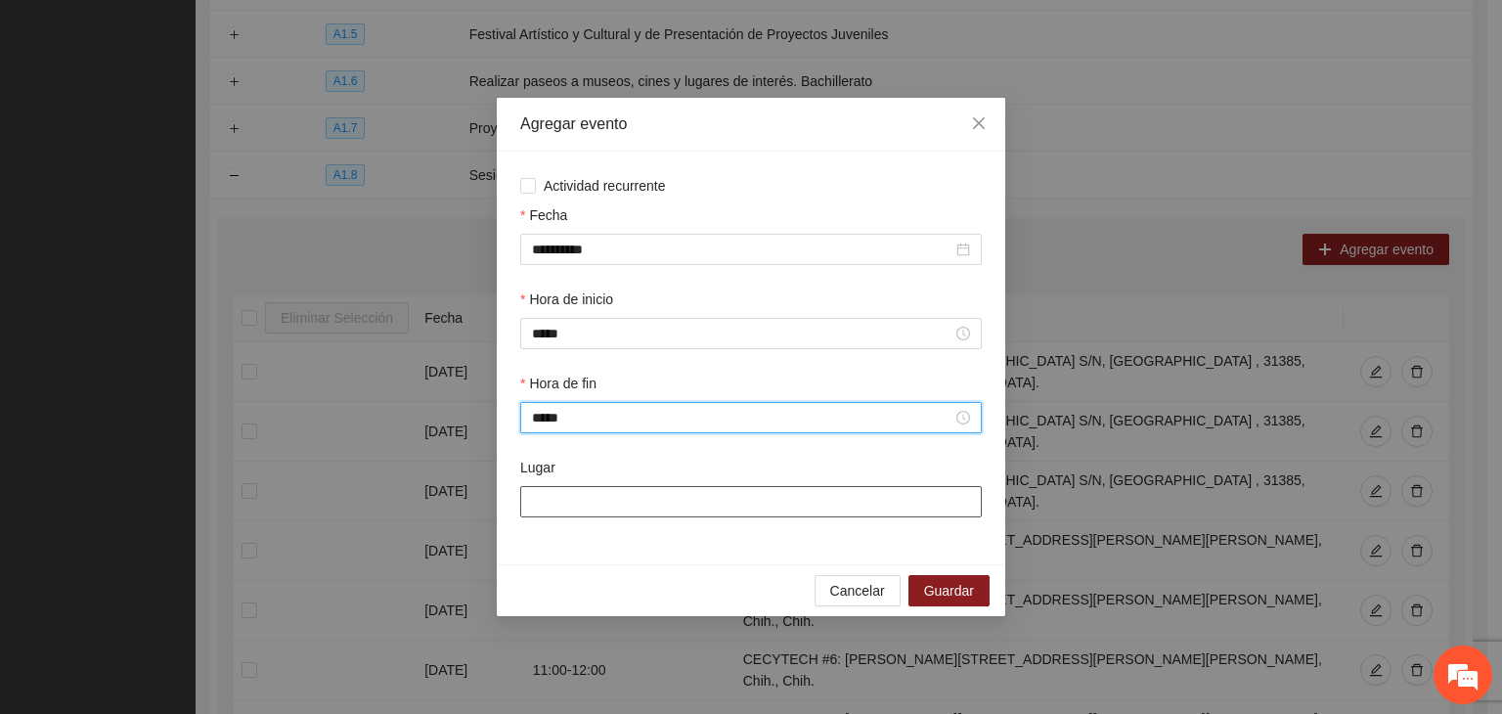
click at [583, 503] on input "Lugar" at bounding box center [750, 501] width 461 height 31
type input "**********"
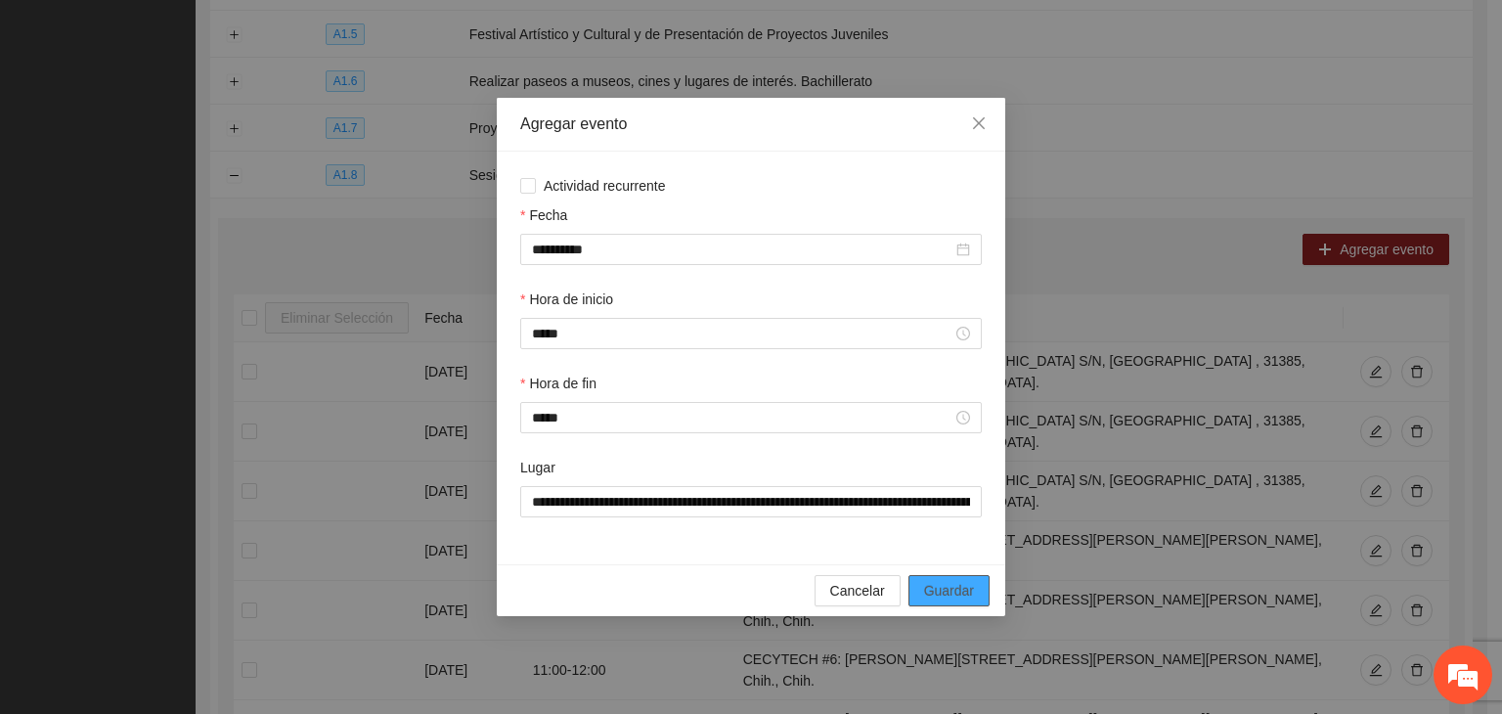
click at [934, 597] on span "Guardar" at bounding box center [949, 591] width 50 height 22
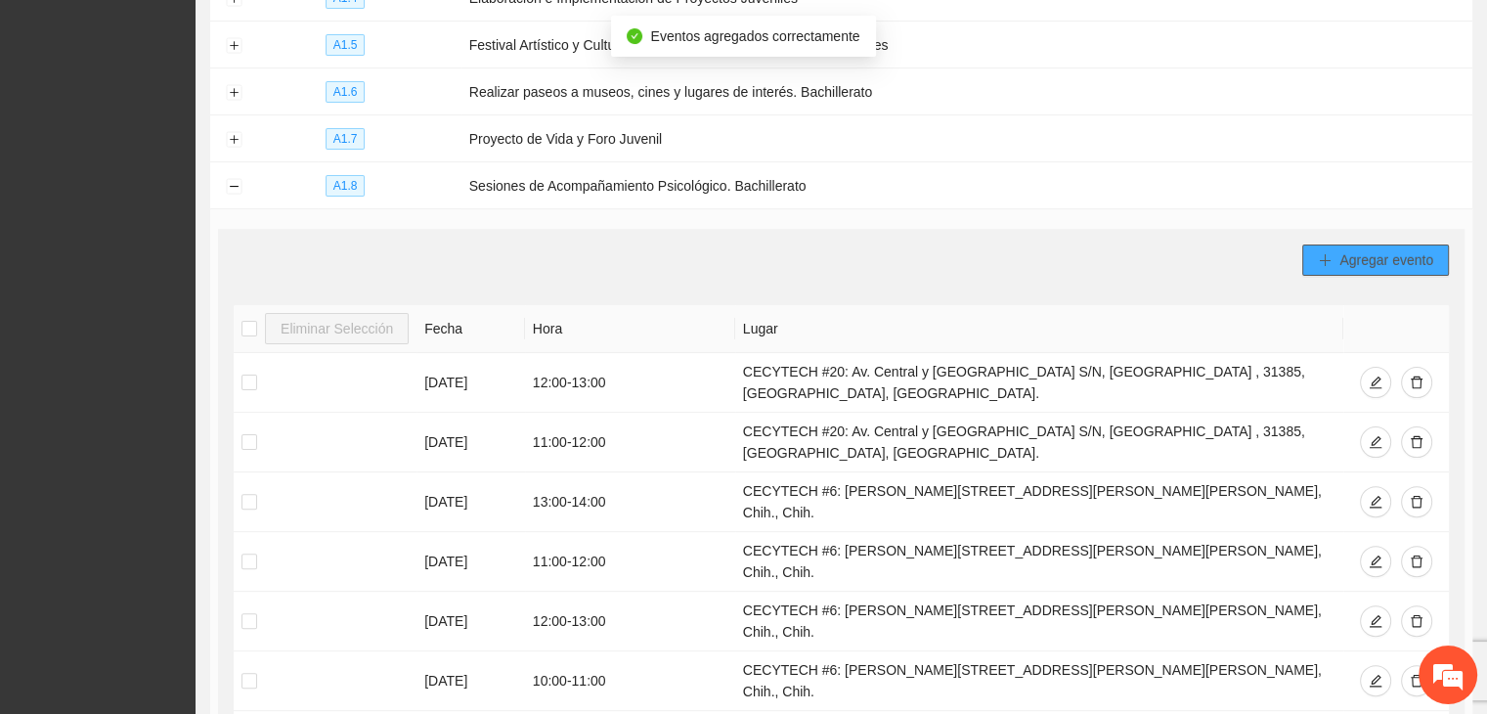
scroll to position [0, 0]
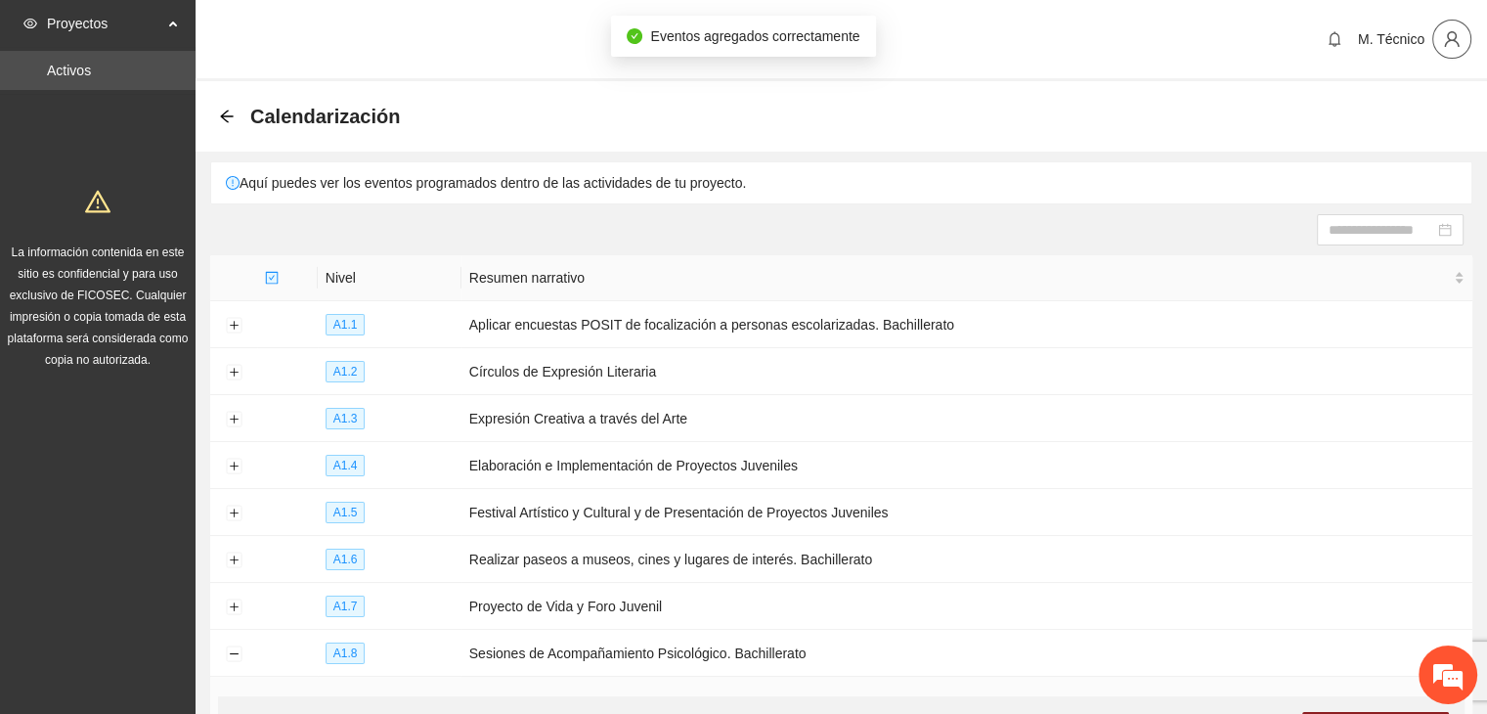
click at [1455, 43] on icon "user" at bounding box center [1452, 39] width 18 height 18
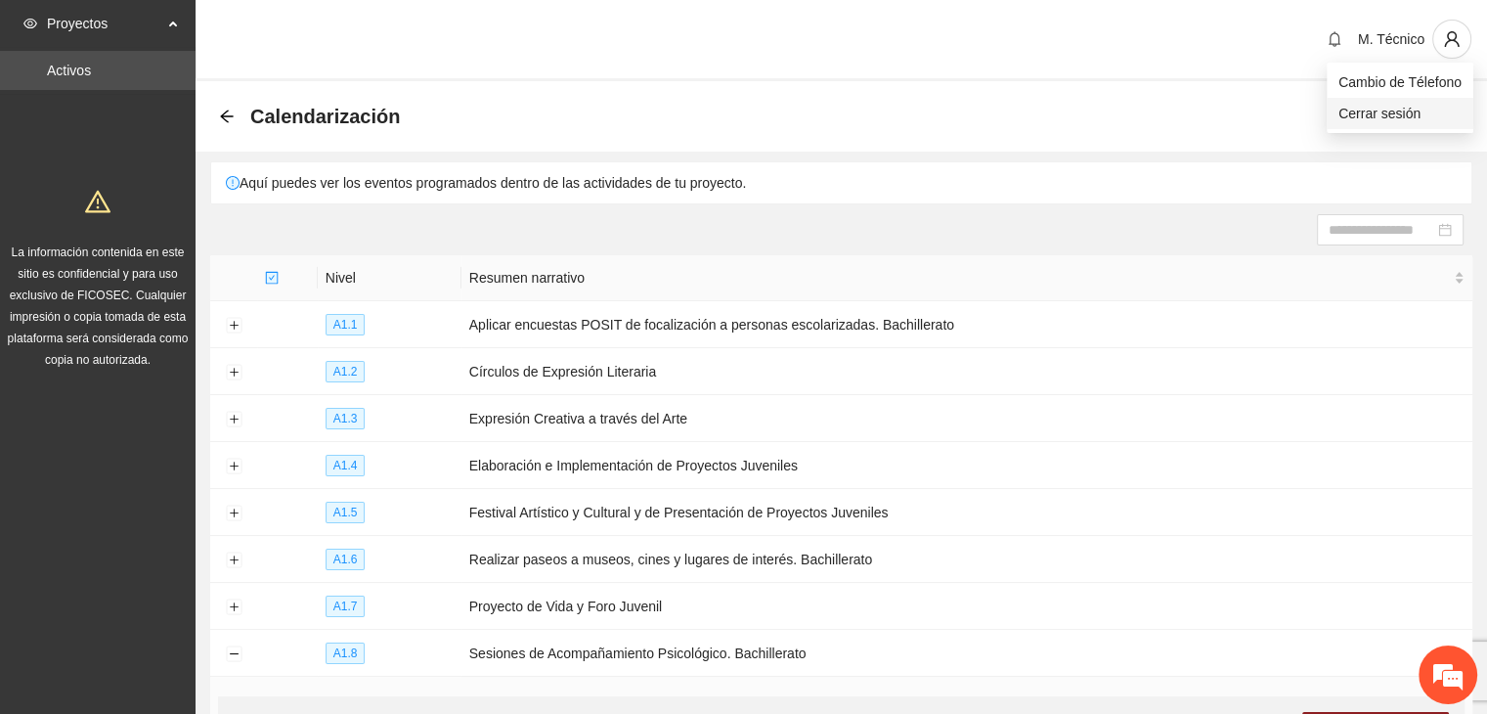
click at [1388, 109] on span "Cerrar sesión" at bounding box center [1399, 114] width 123 height 22
